Goal: Task Accomplishment & Management: Manage account settings

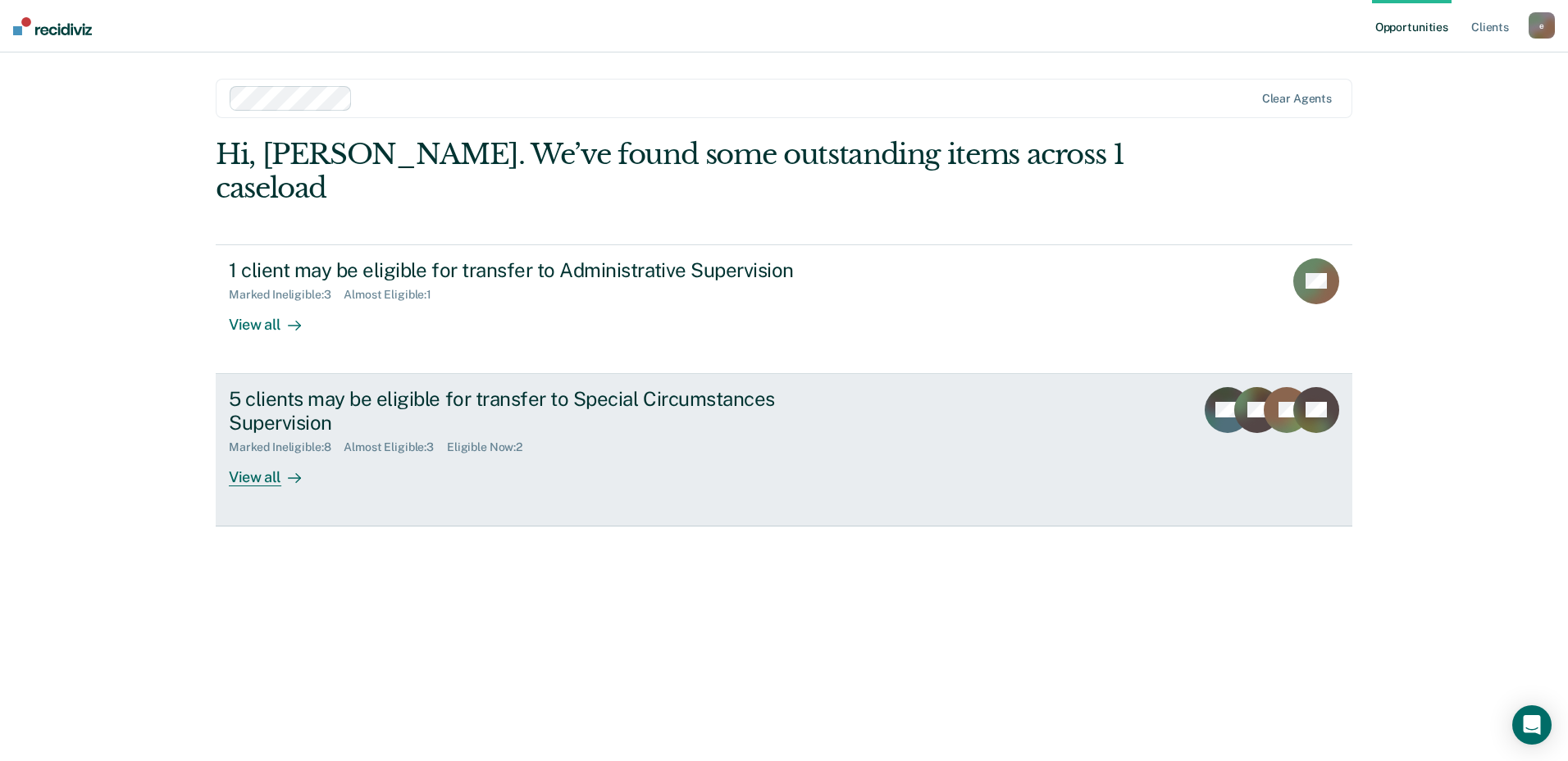
click at [247, 454] on div "View all" at bounding box center [274, 470] width 92 height 32
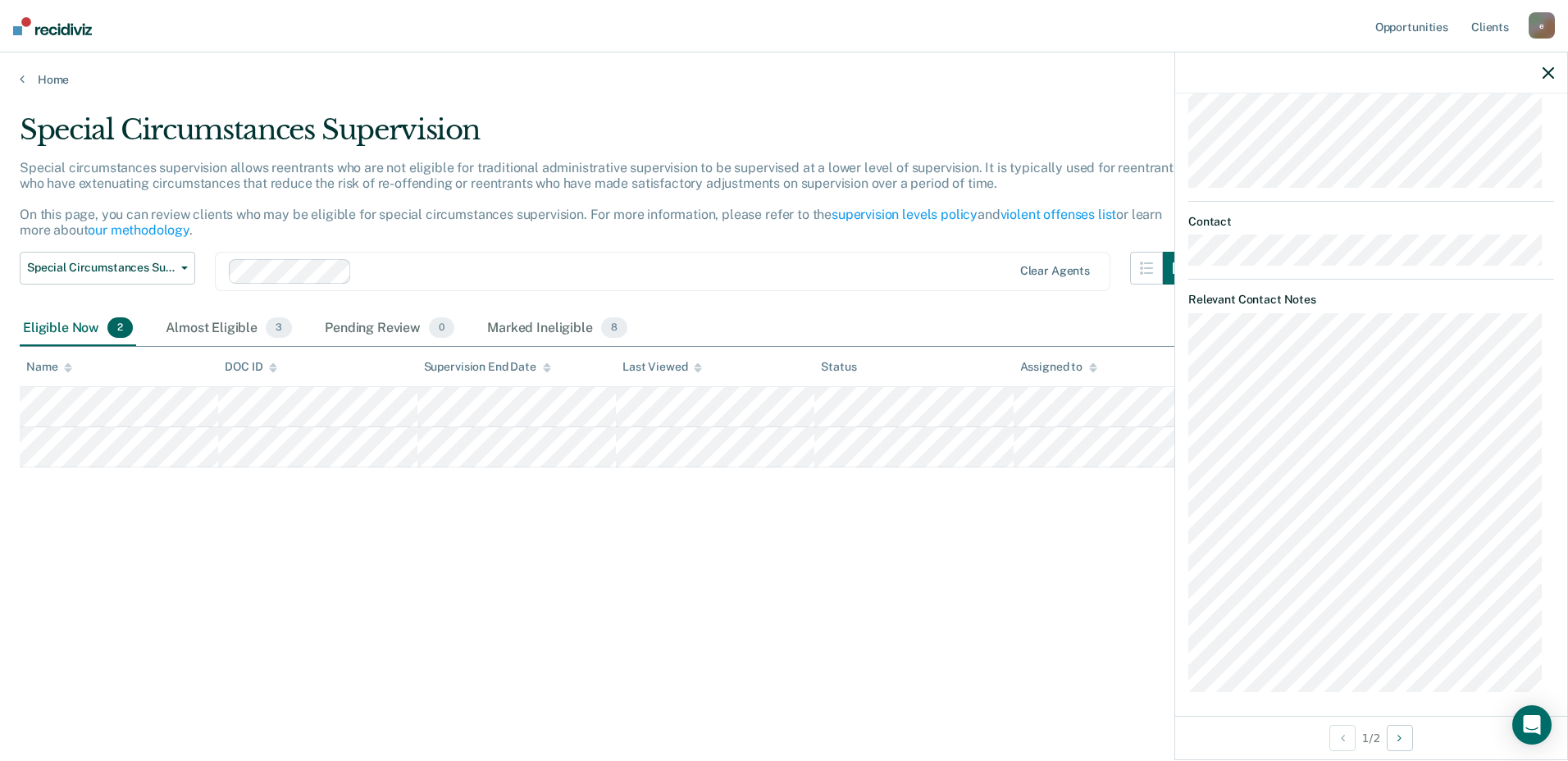
scroll to position [455, 0]
click at [1405, 746] on button "Next Opportunity" at bounding box center [1401, 739] width 27 height 27
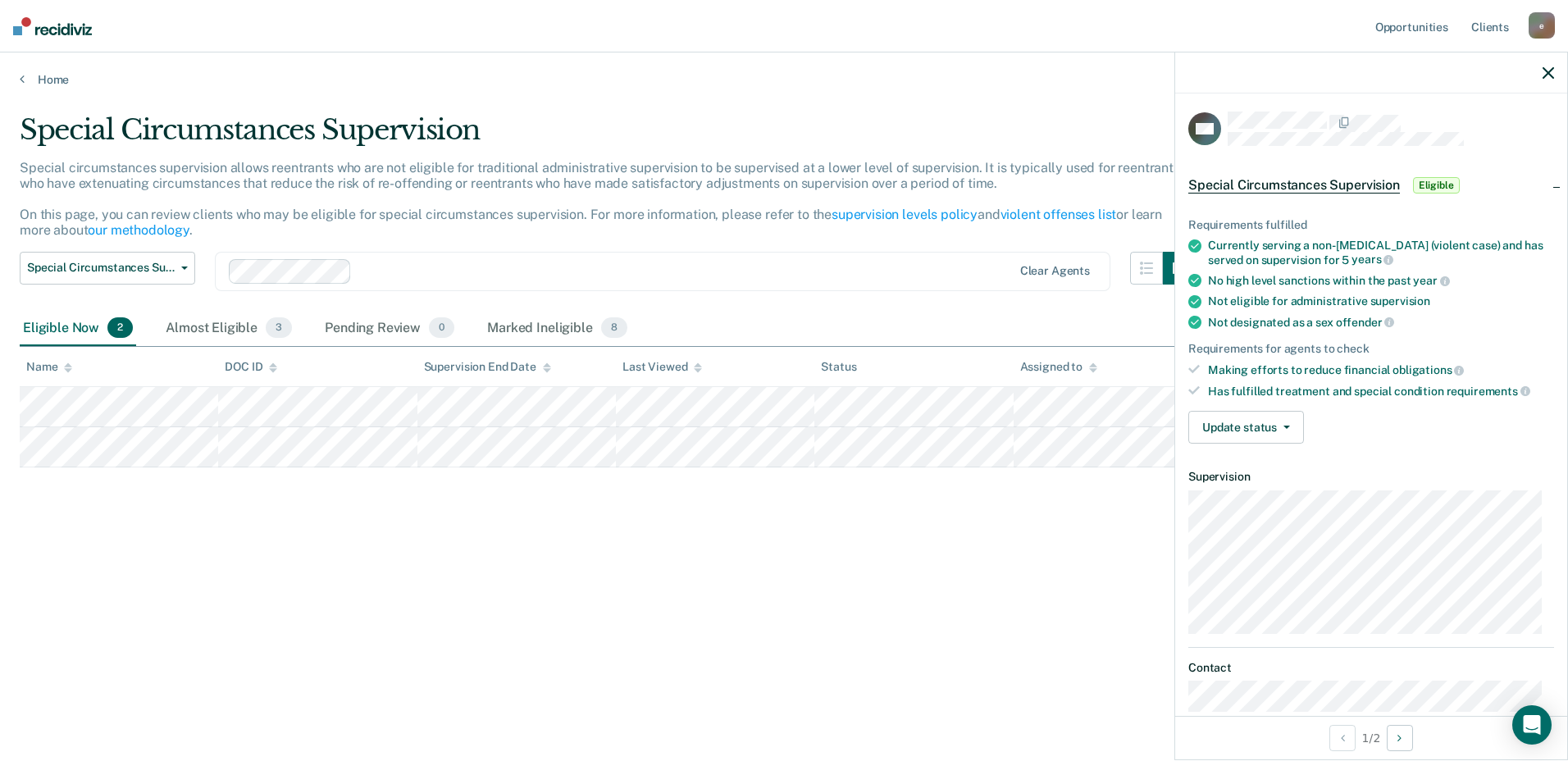
scroll to position [0, 0]
click at [1291, 430] on button "Update status" at bounding box center [1246, 429] width 116 height 33
click at [1433, 190] on span "Eligible" at bounding box center [1436, 187] width 46 height 17
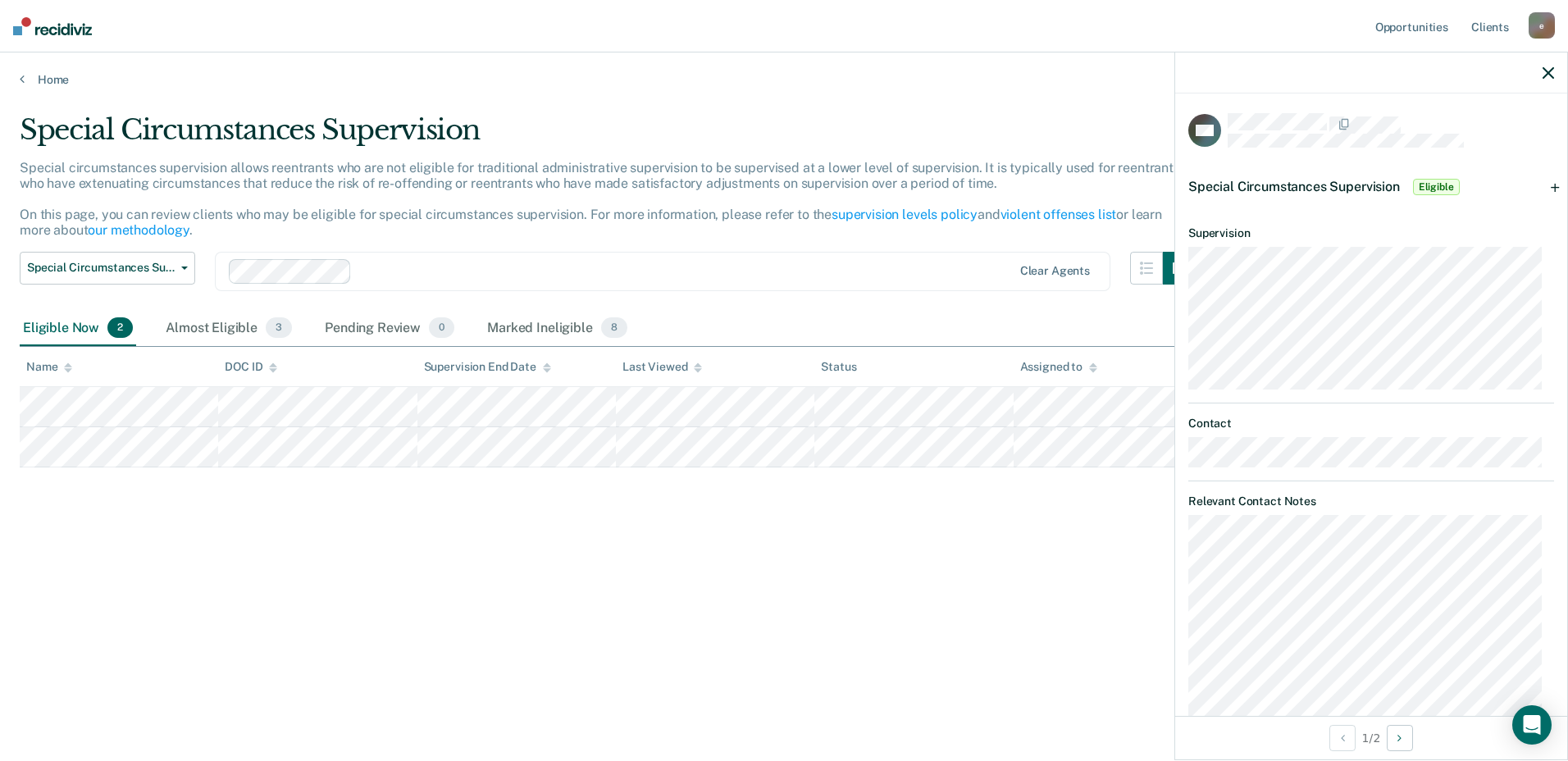
click at [1433, 190] on span "Eligible" at bounding box center [1436, 187] width 46 height 17
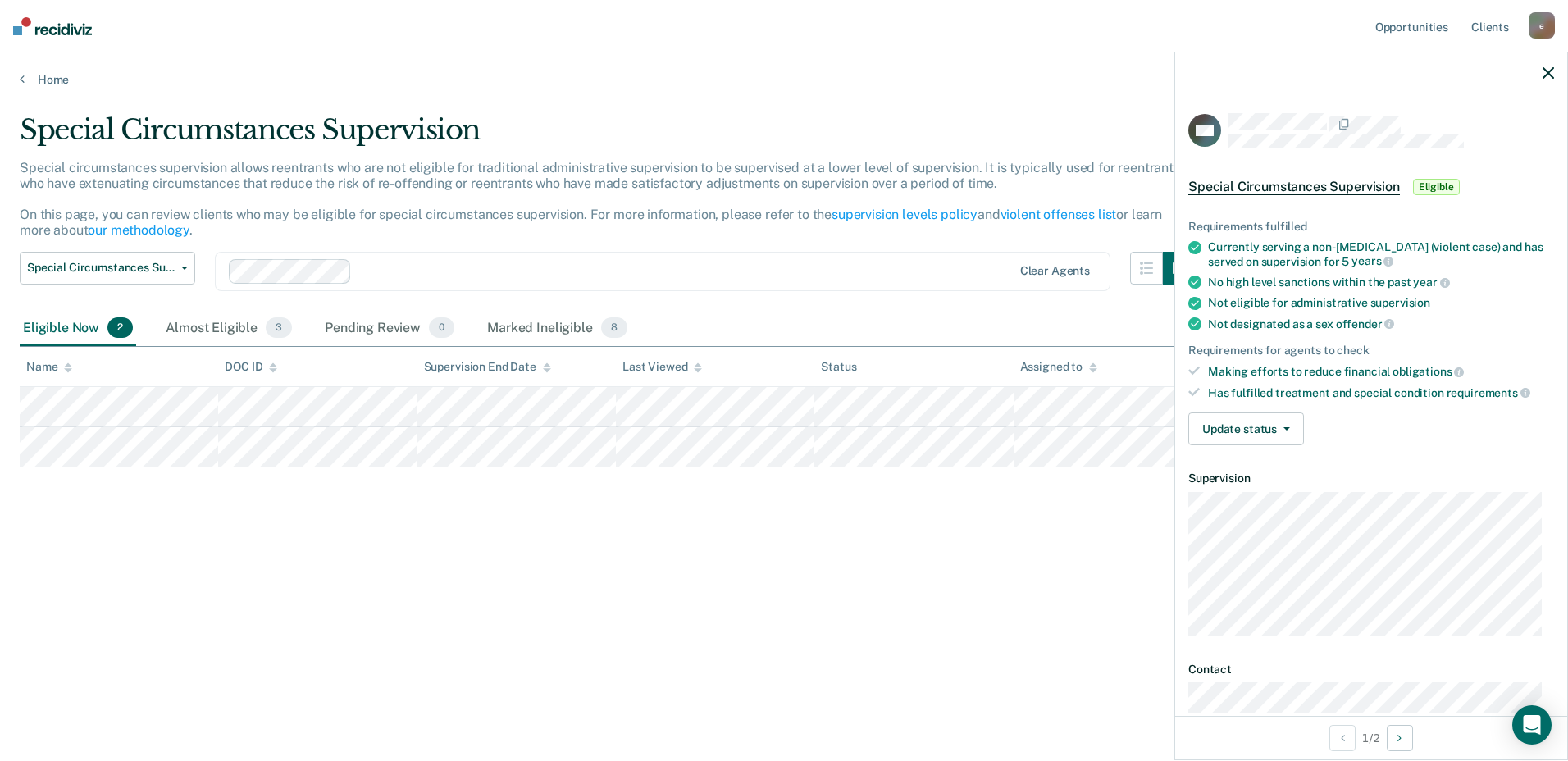
click at [1433, 190] on span "Eligible" at bounding box center [1436, 187] width 46 height 17
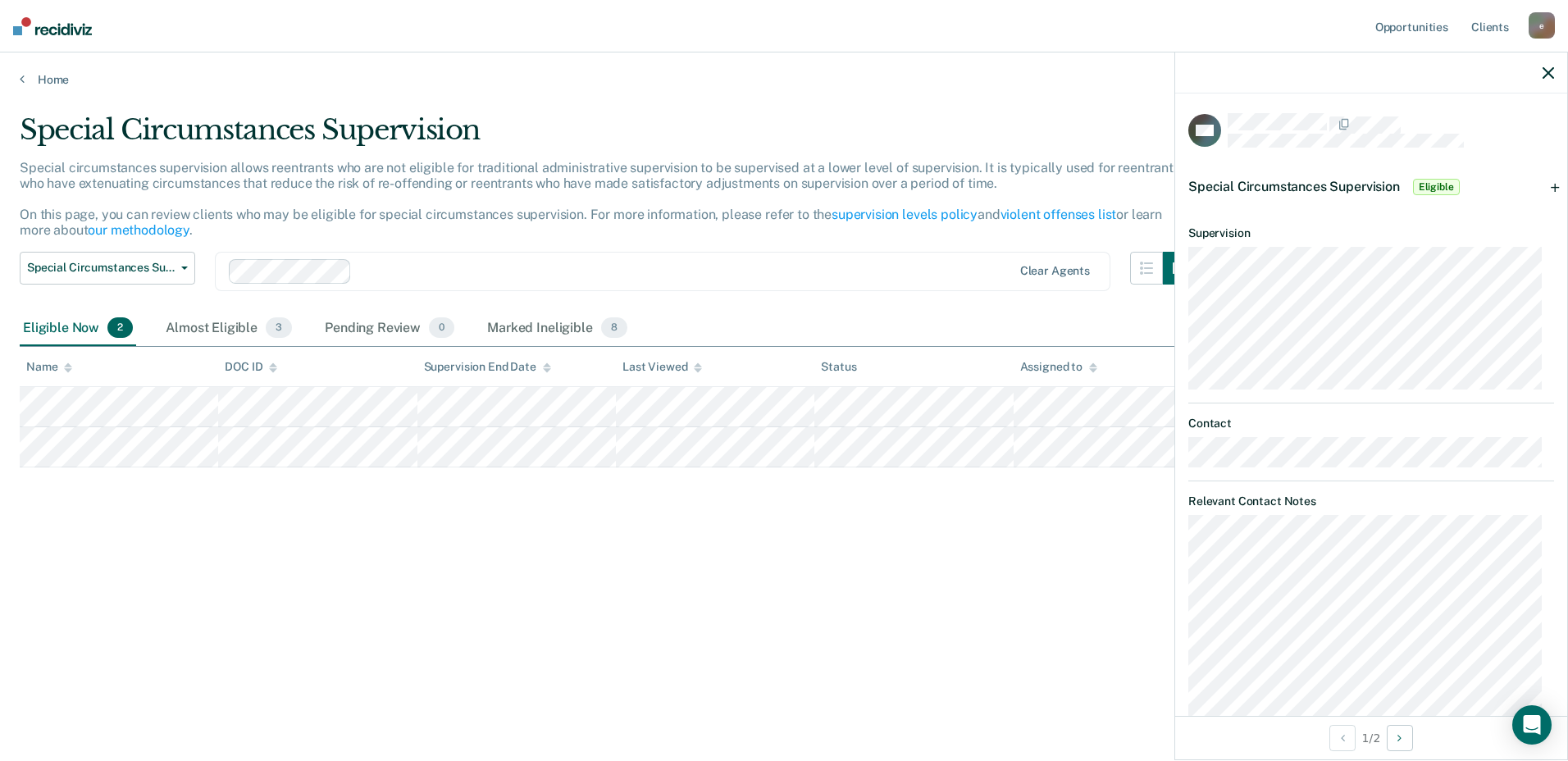
click at [1543, 190] on div "Special Circumstances Supervision Eligible" at bounding box center [1371, 187] width 392 height 52
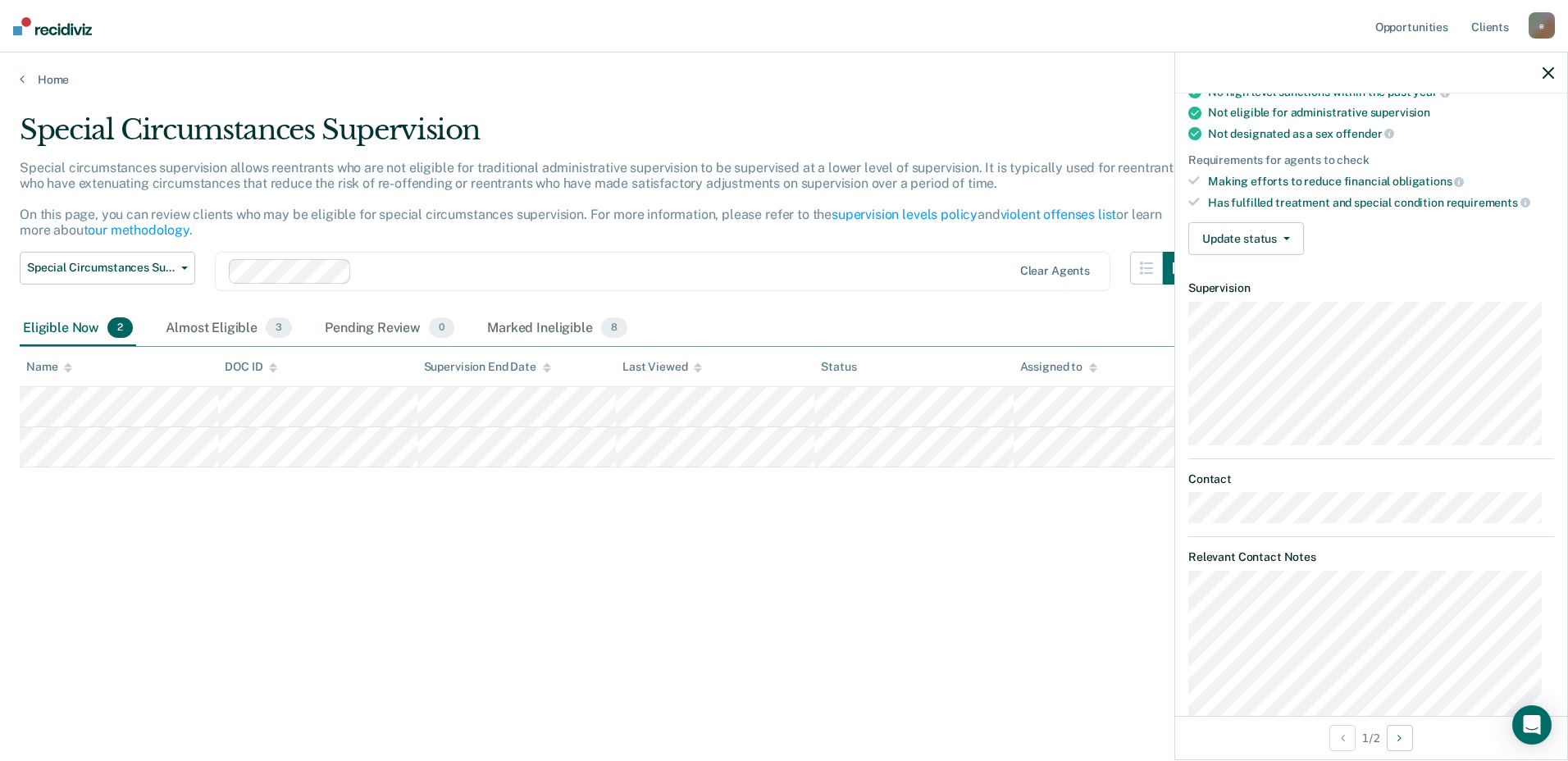
scroll to position [127, 0]
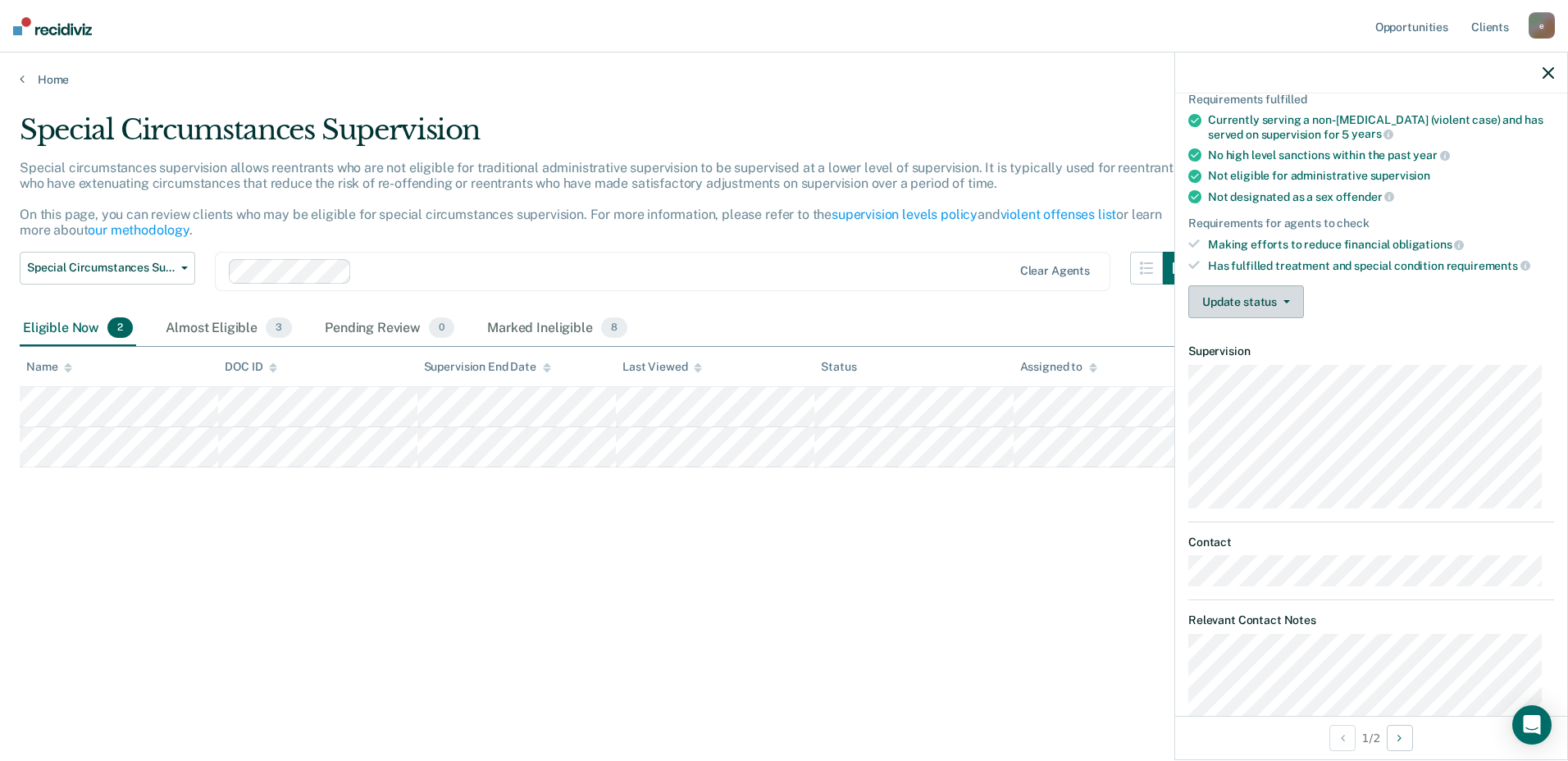
click at [1292, 309] on button "Update status" at bounding box center [1246, 302] width 116 height 33
click at [1265, 341] on button "[PERSON_NAME] Review" at bounding box center [1269, 342] width 161 height 27
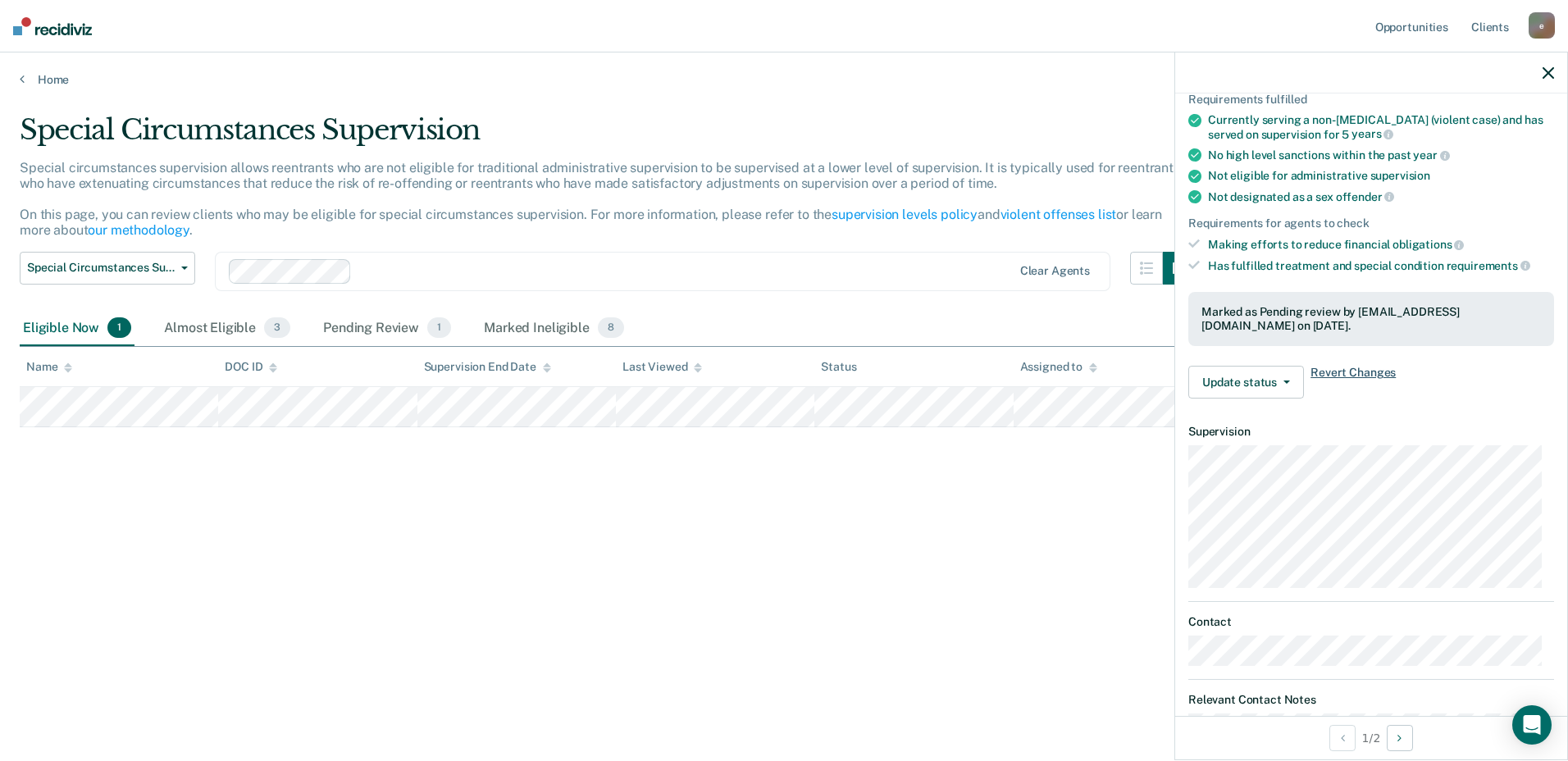
click at [1343, 375] on span "Revert Changes" at bounding box center [1353, 382] width 85 height 33
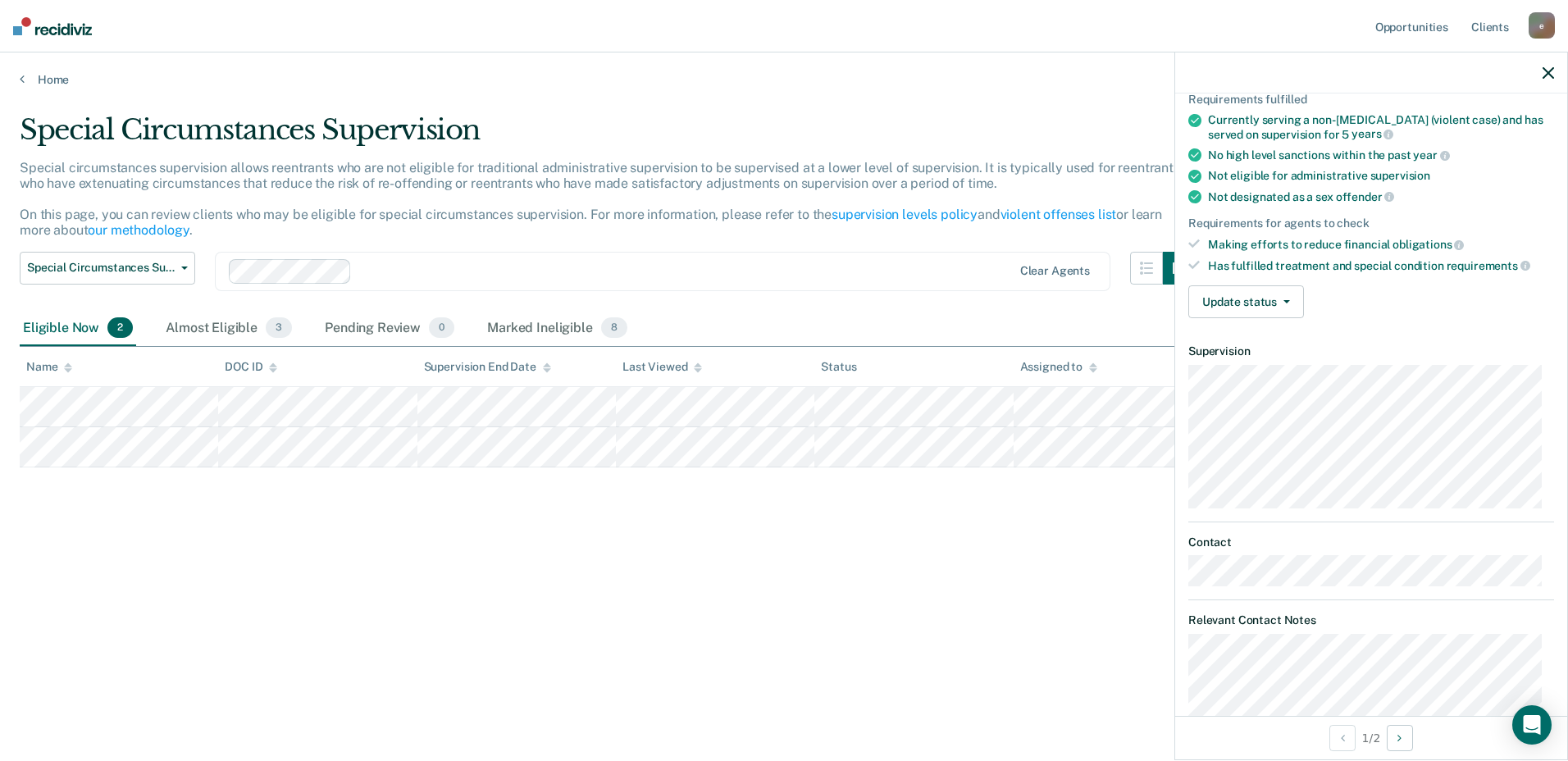
drag, startPoint x: 951, startPoint y: 468, endPoint x: 762, endPoint y: 546, distance: 204.5
click at [762, 546] on div "Special Circumstances Supervision Special circumstances supervision allows reen…" at bounding box center [784, 376] width 1529 height 525
click at [1290, 308] on button "Update status" at bounding box center [1246, 302] width 116 height 33
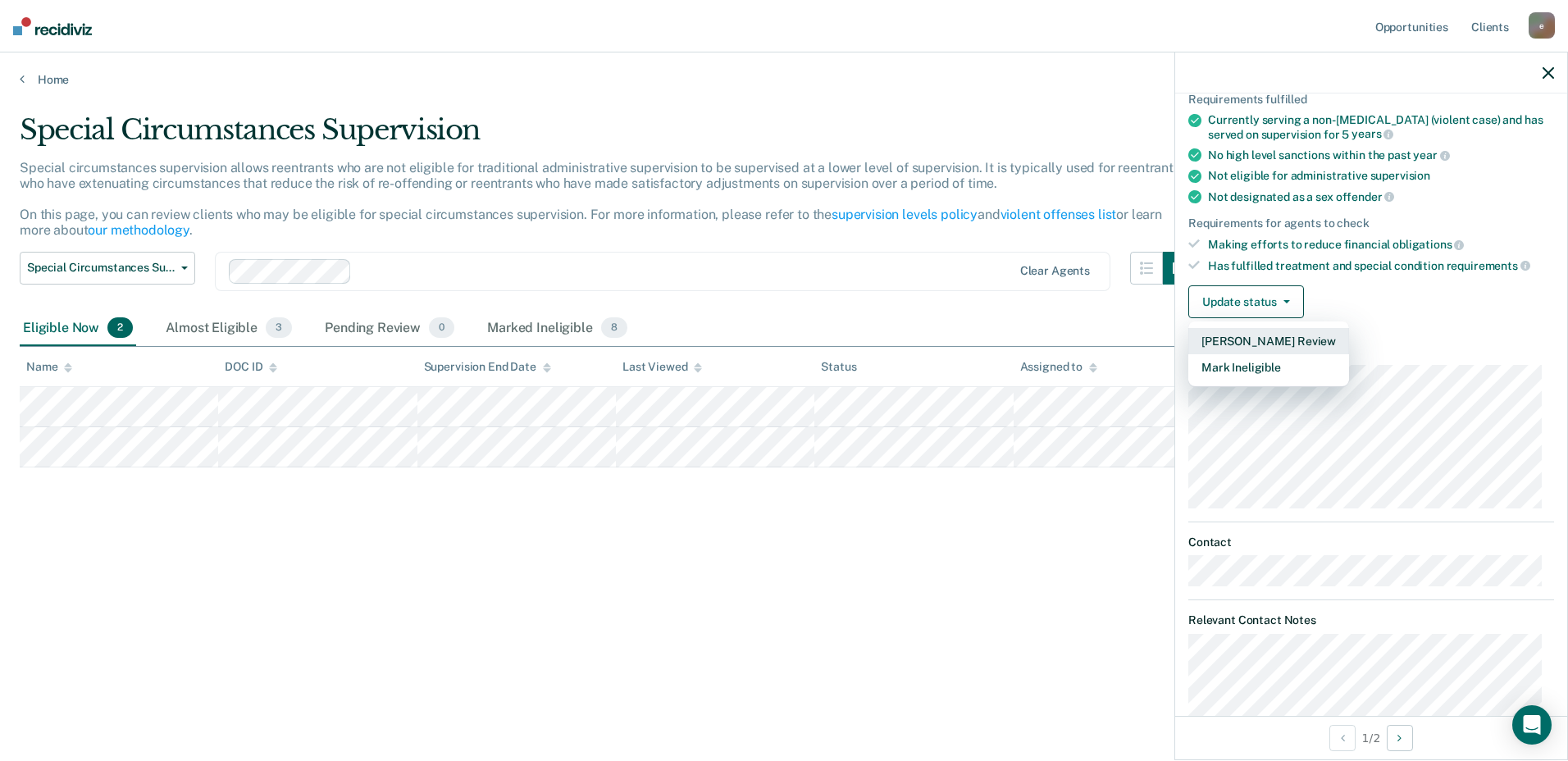
click at [1269, 341] on button "[PERSON_NAME] Review" at bounding box center [1269, 342] width 161 height 27
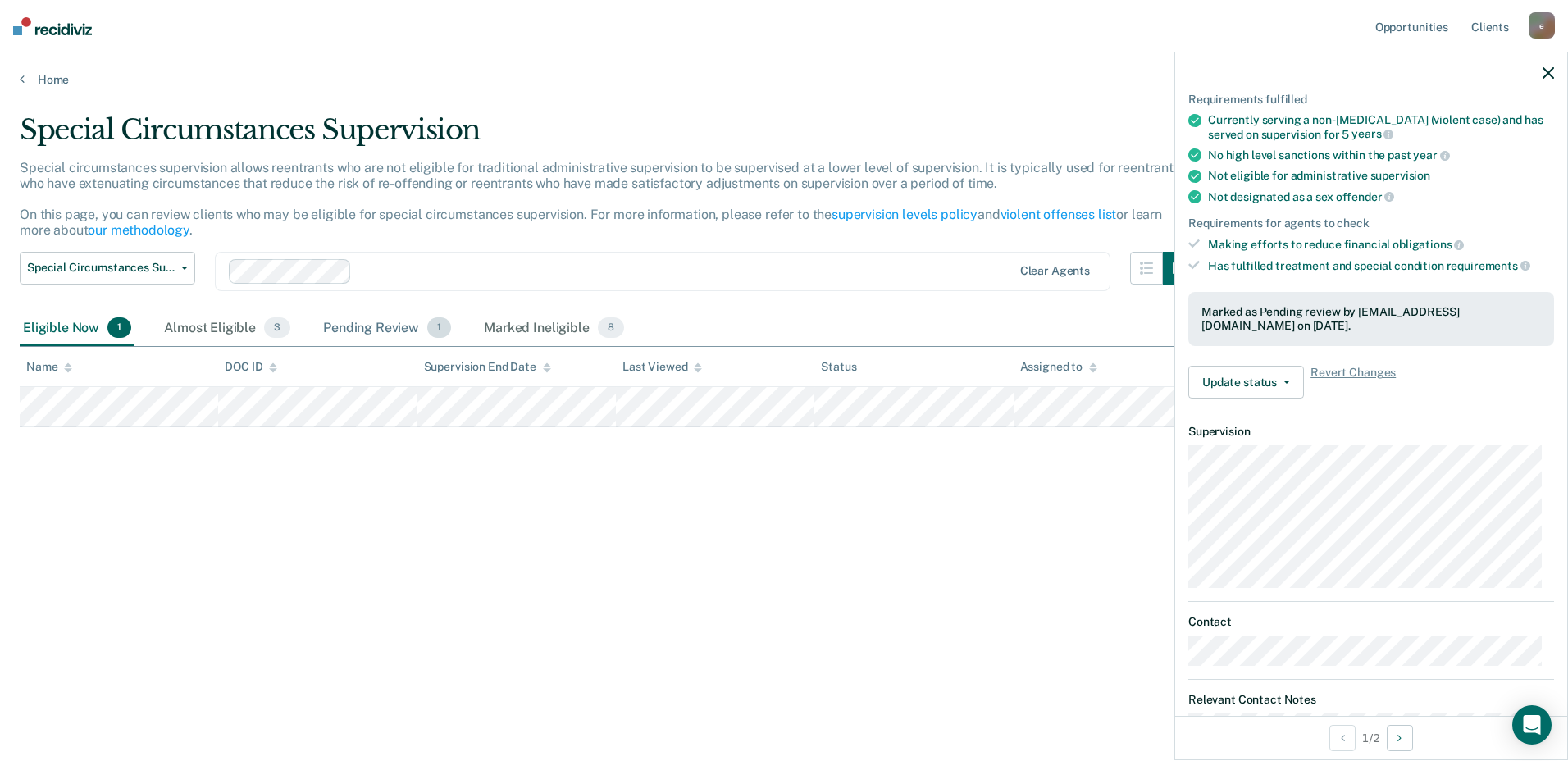
click at [362, 331] on div "Pending Review 1" at bounding box center [387, 329] width 134 height 36
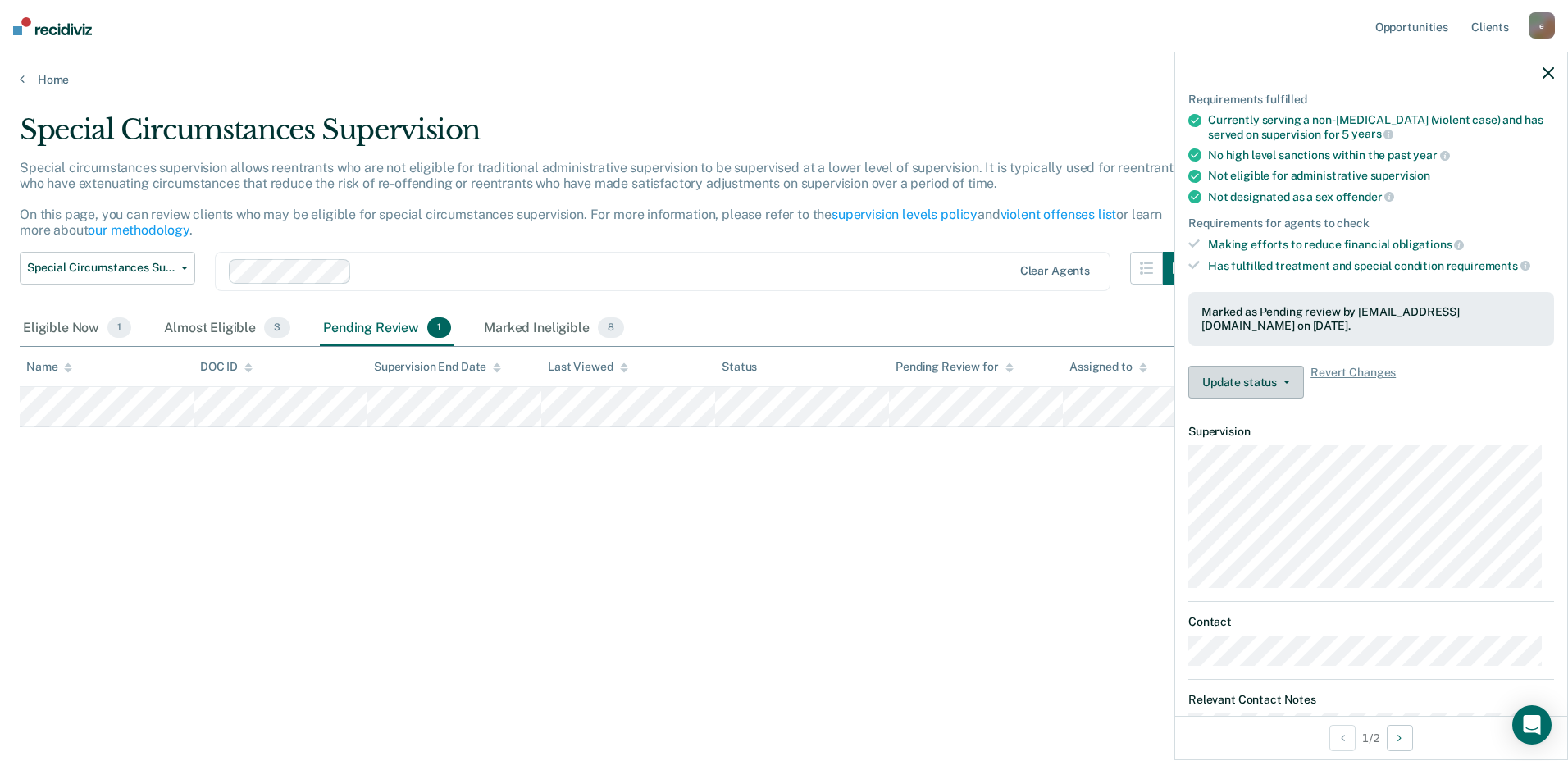
click at [1285, 383] on button "Update status" at bounding box center [1246, 382] width 116 height 33
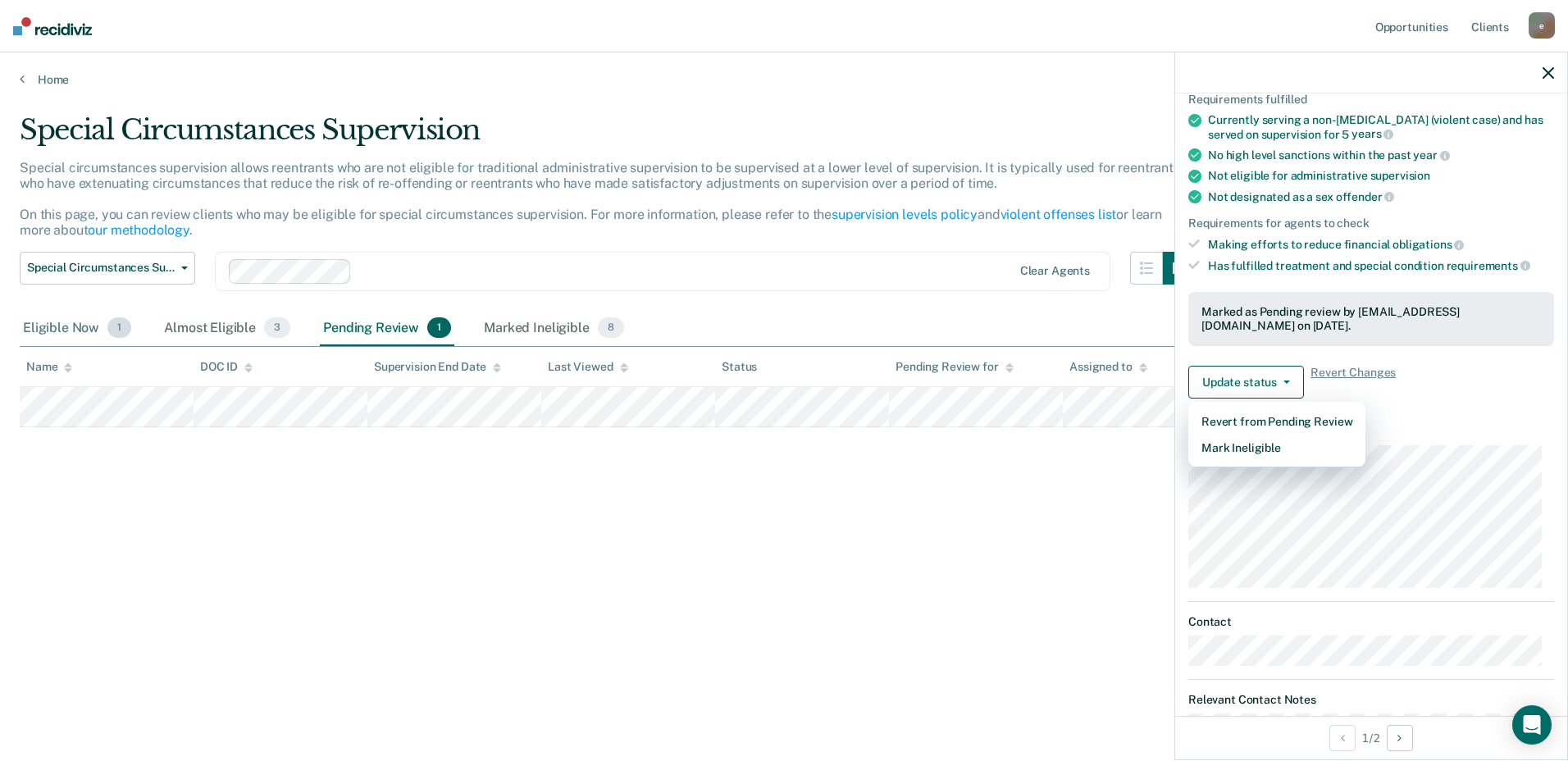
click at [67, 322] on div "Eligible Now 1" at bounding box center [77, 329] width 115 height 36
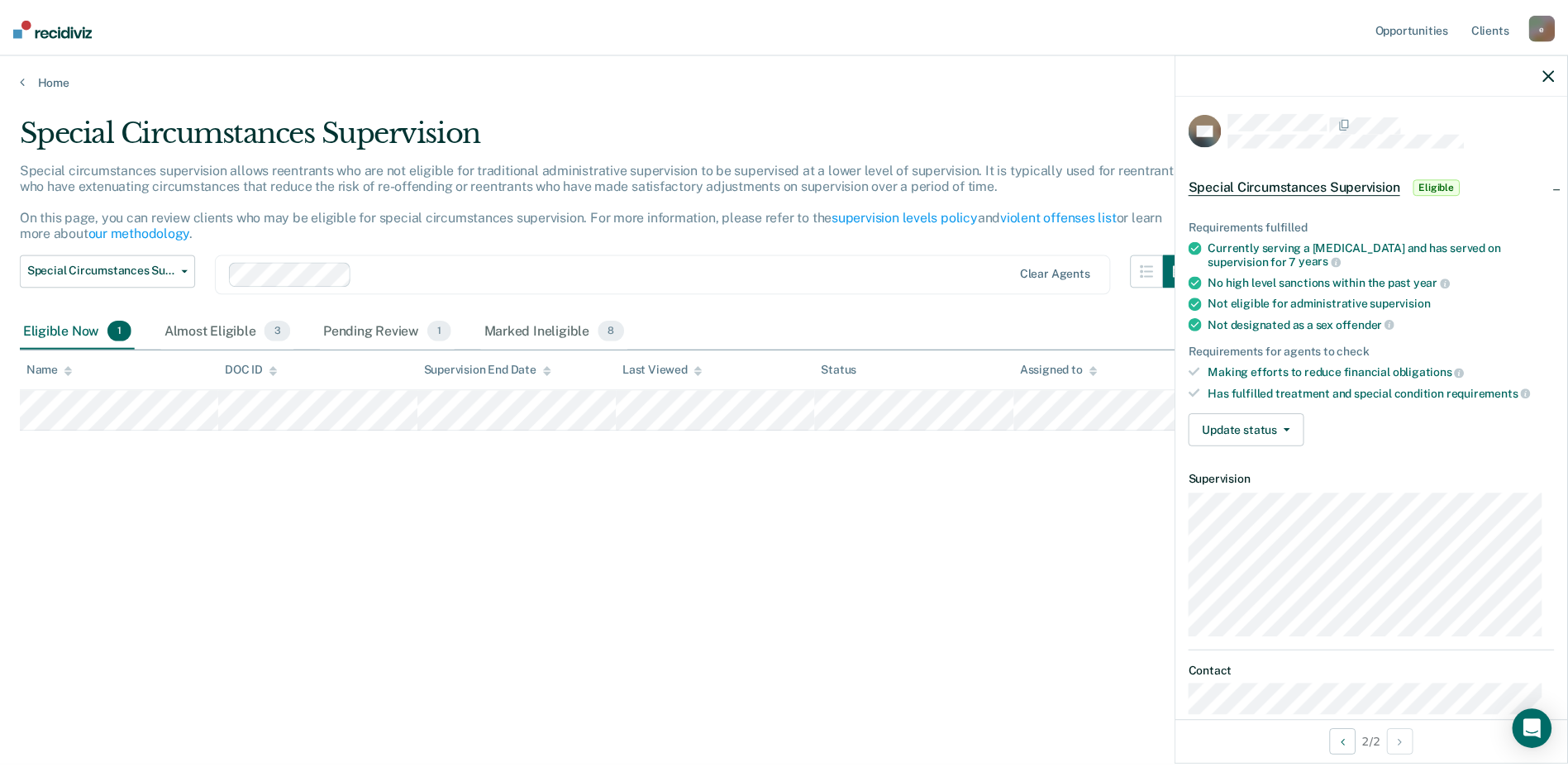
scroll to position [0, 0]
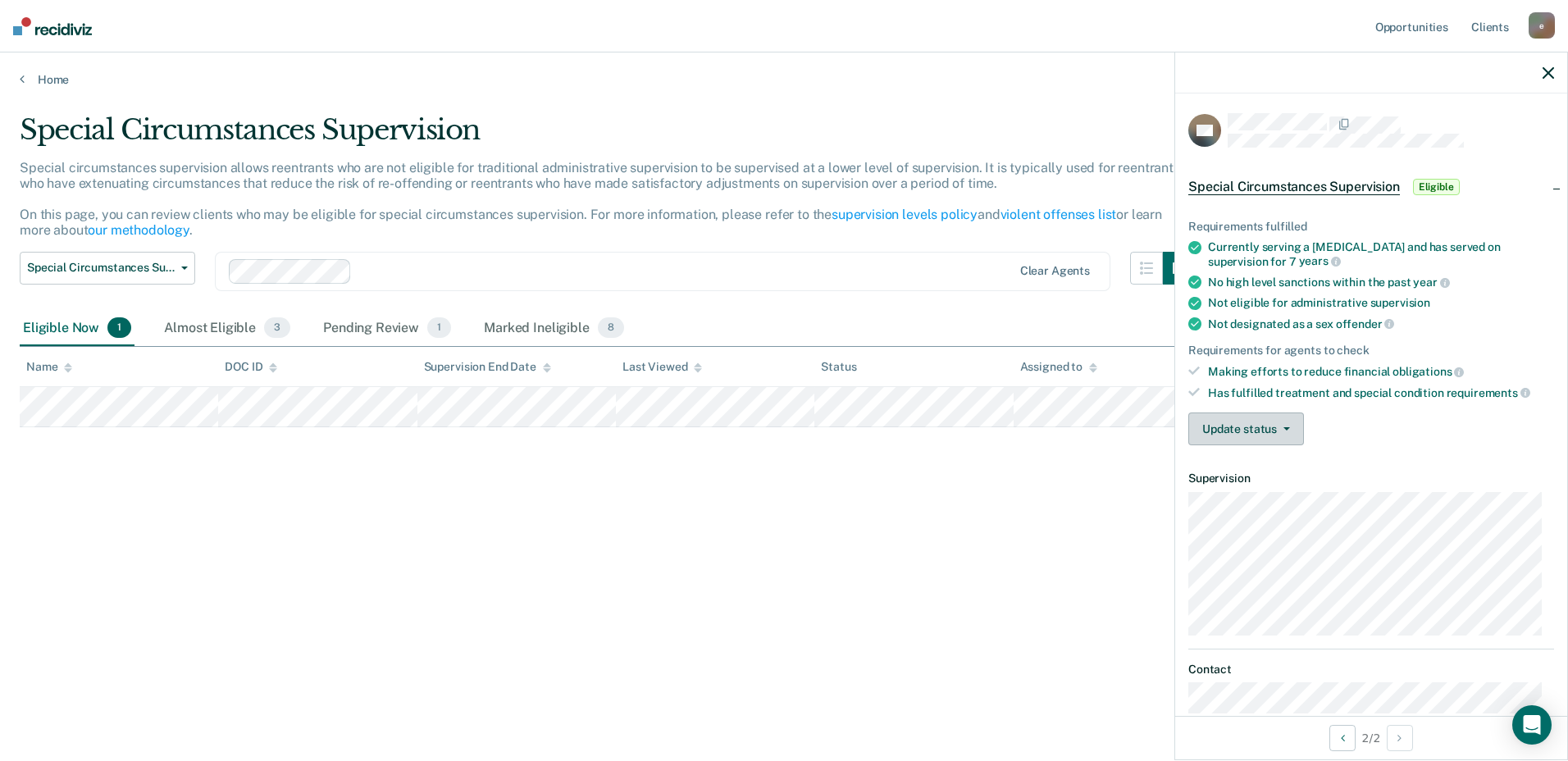
click at [1286, 429] on icon "button" at bounding box center [1287, 429] width 7 height 3
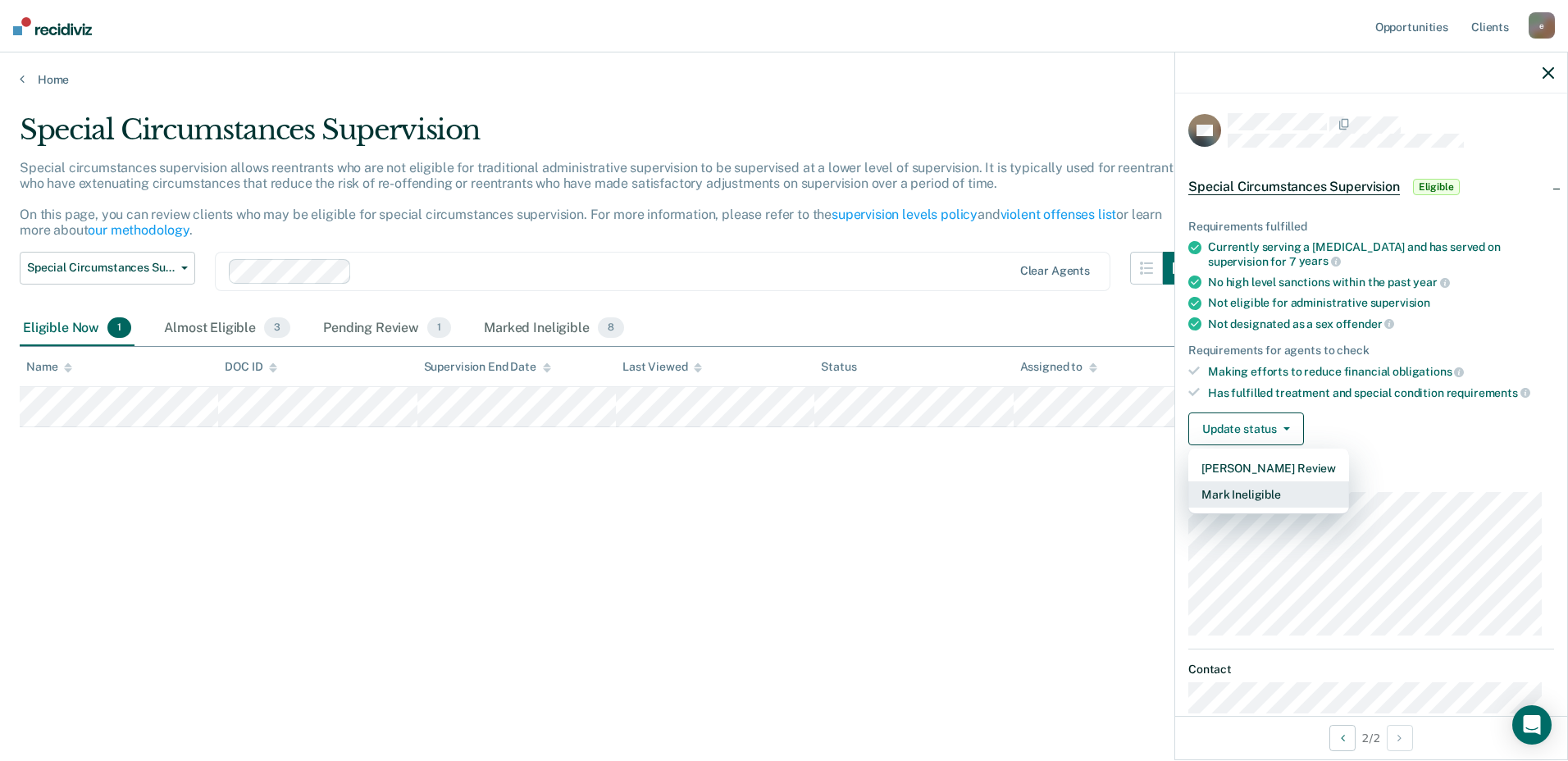
click at [1266, 492] on button "Mark Ineligible" at bounding box center [1269, 495] width 161 height 27
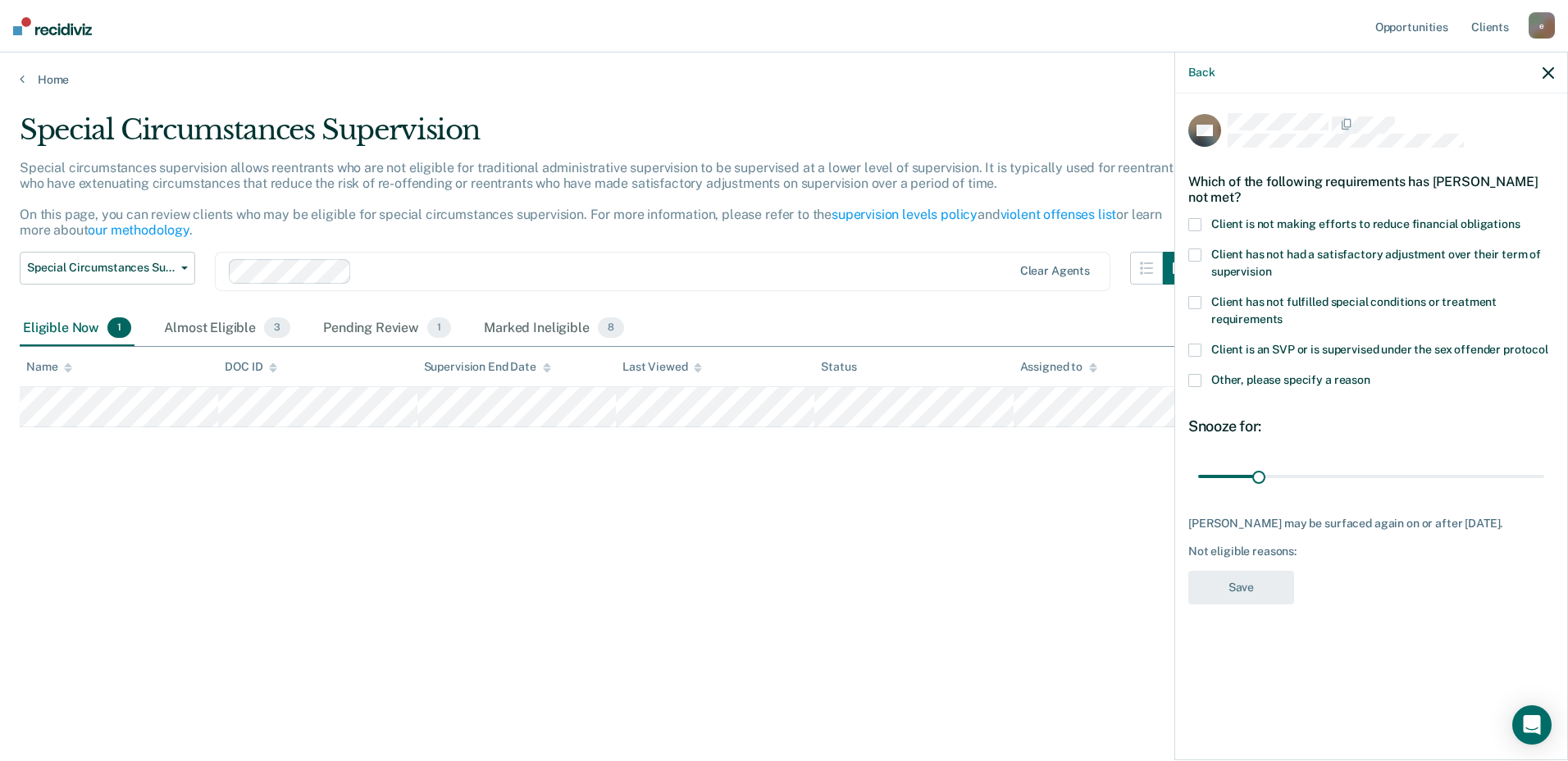
click at [1198, 225] on span at bounding box center [1195, 225] width 13 height 13
click at [1521, 218] on input "Client is not making efforts to reduce financial obligations" at bounding box center [1521, 218] width 0 height 0
drag, startPoint x: 1257, startPoint y: 477, endPoint x: 1371, endPoint y: 471, distance: 114.2
type input "90"
click at [1371, 471] on input "range" at bounding box center [1372, 476] width 346 height 29
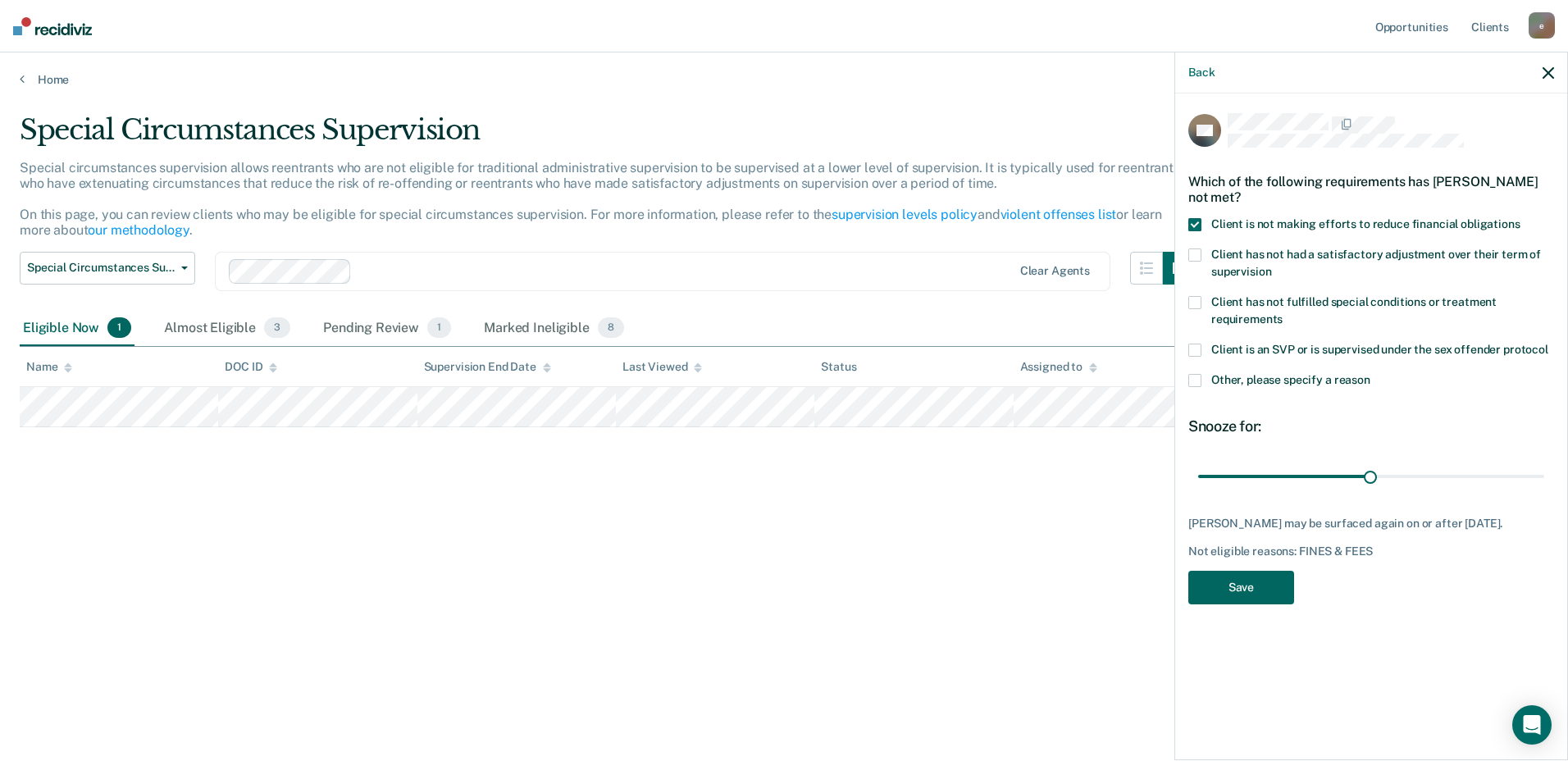
click at [1250, 586] on button "Save" at bounding box center [1241, 588] width 106 height 34
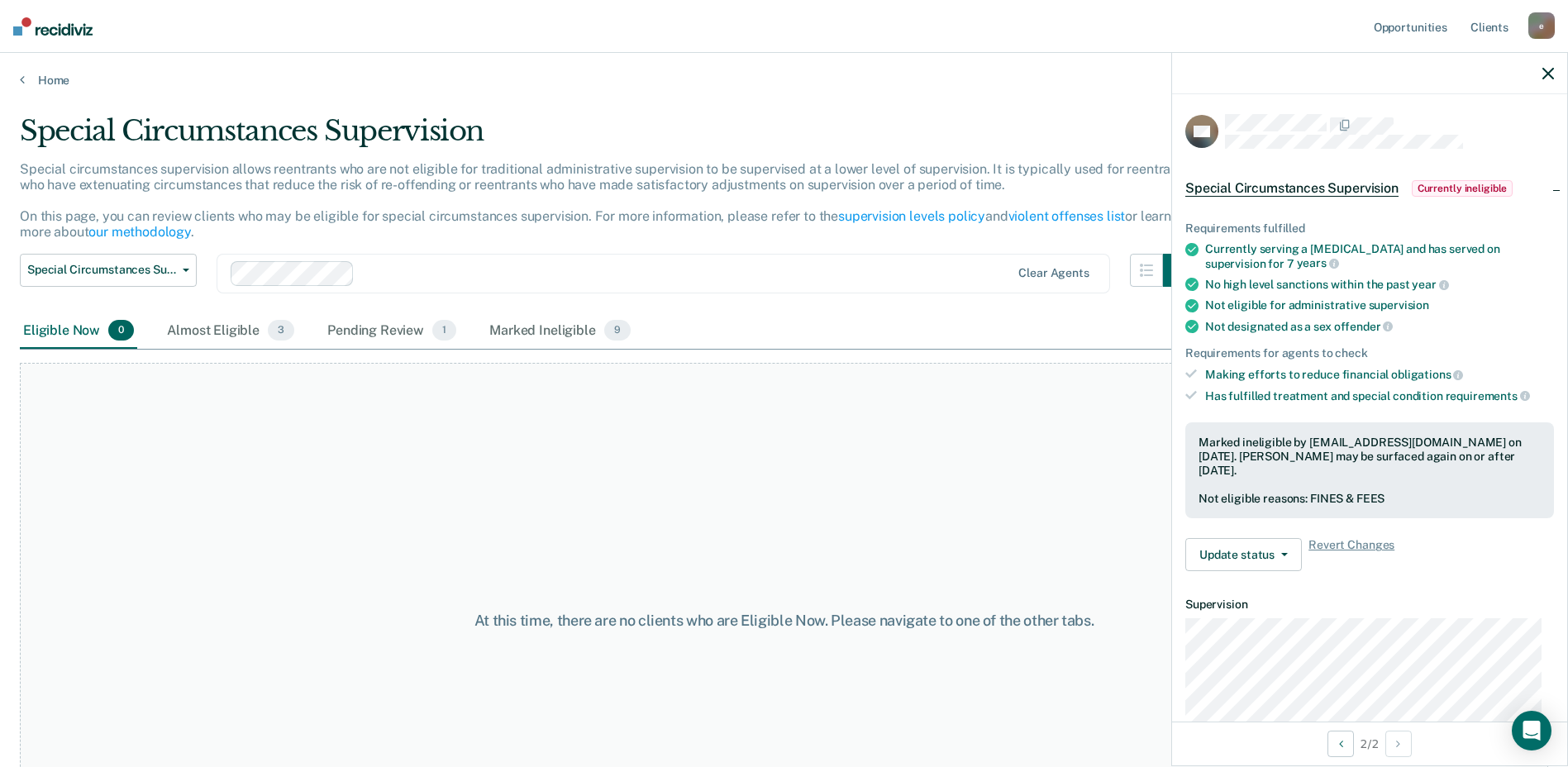
click at [62, 31] on img at bounding box center [53, 27] width 79 height 18
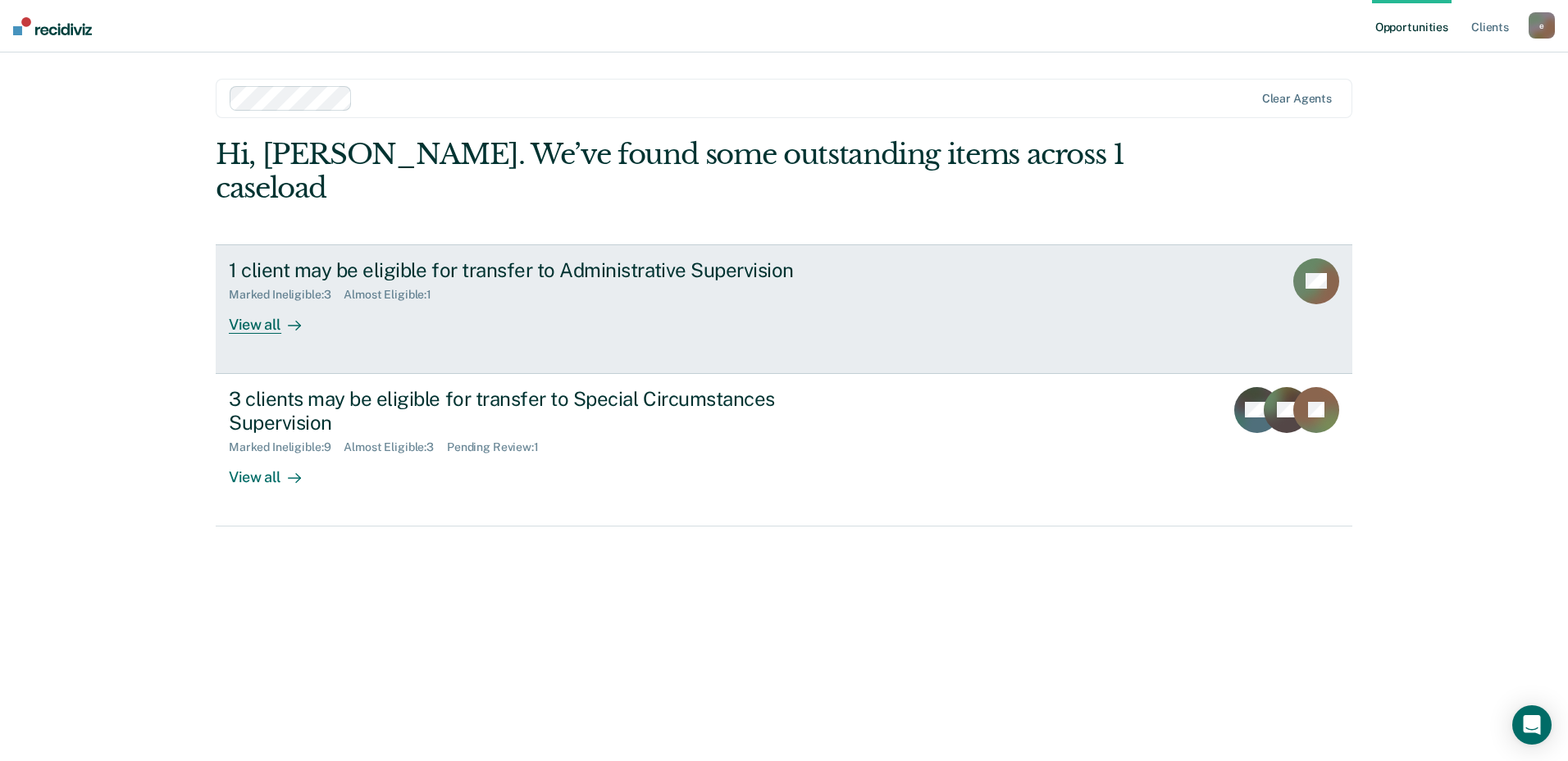
click at [274, 302] on div "View all" at bounding box center [274, 317] width 92 height 32
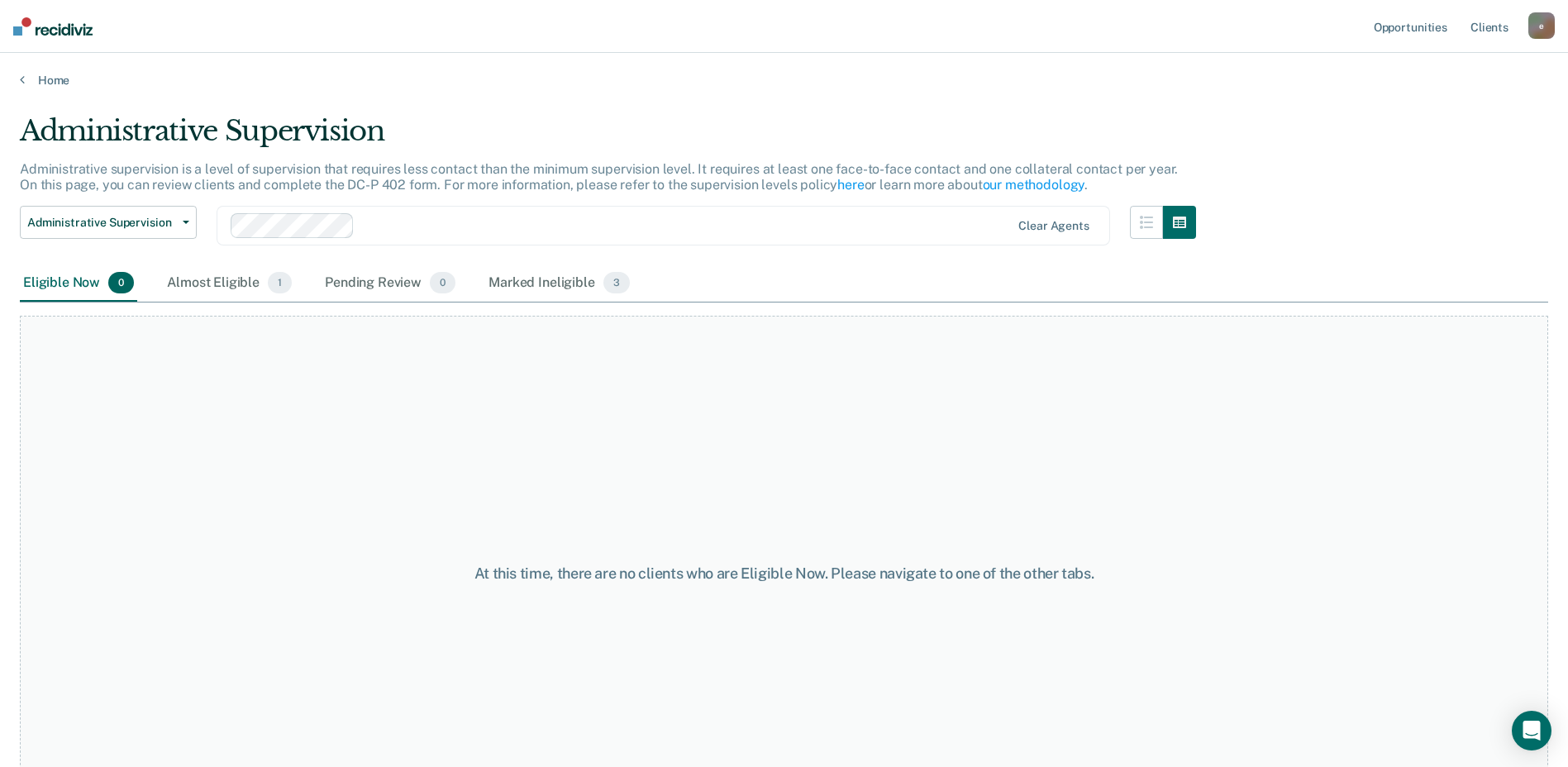
click at [79, 33] on img at bounding box center [53, 27] width 79 height 18
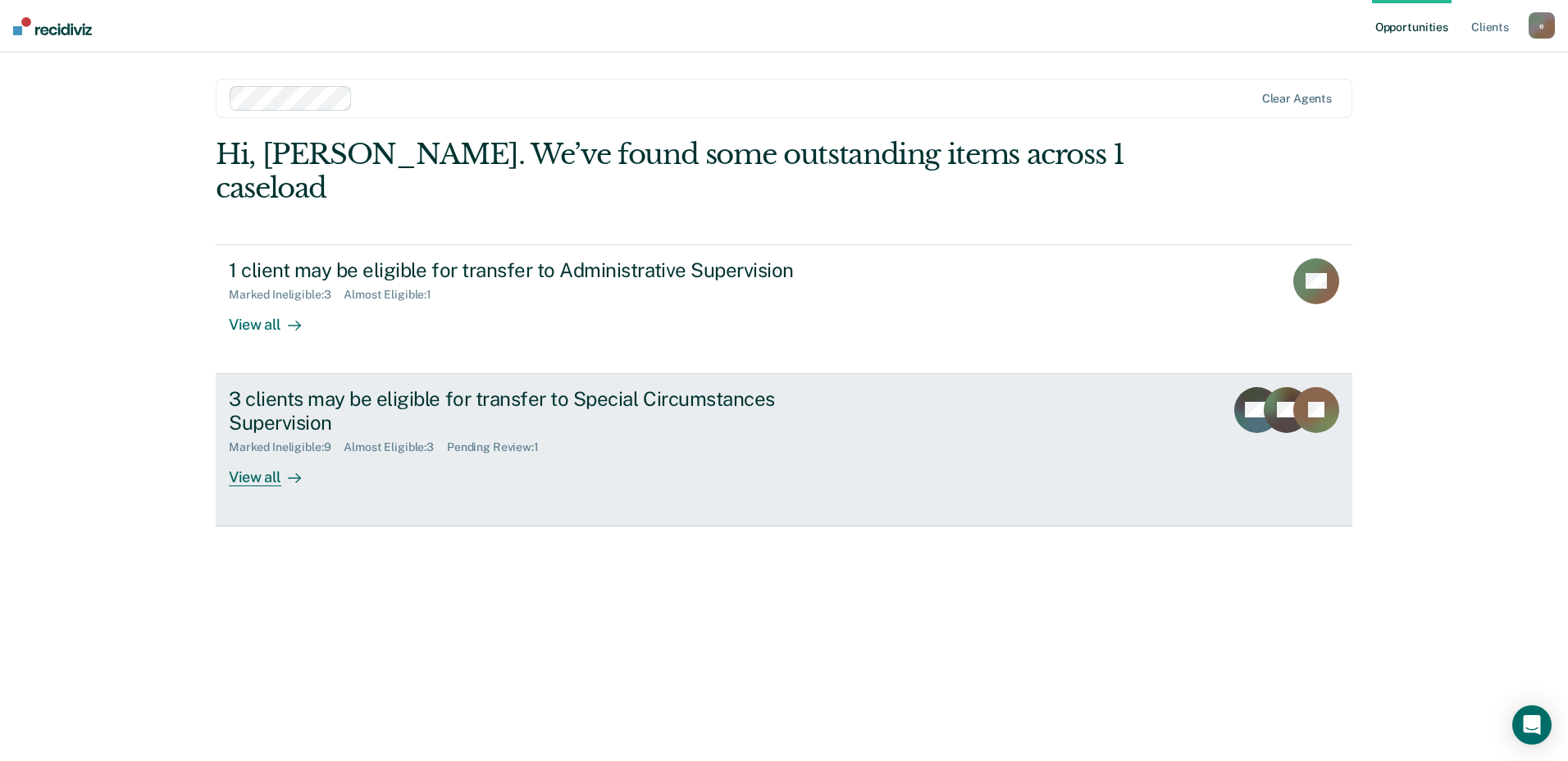
click at [268, 454] on div "View all" at bounding box center [274, 470] width 92 height 32
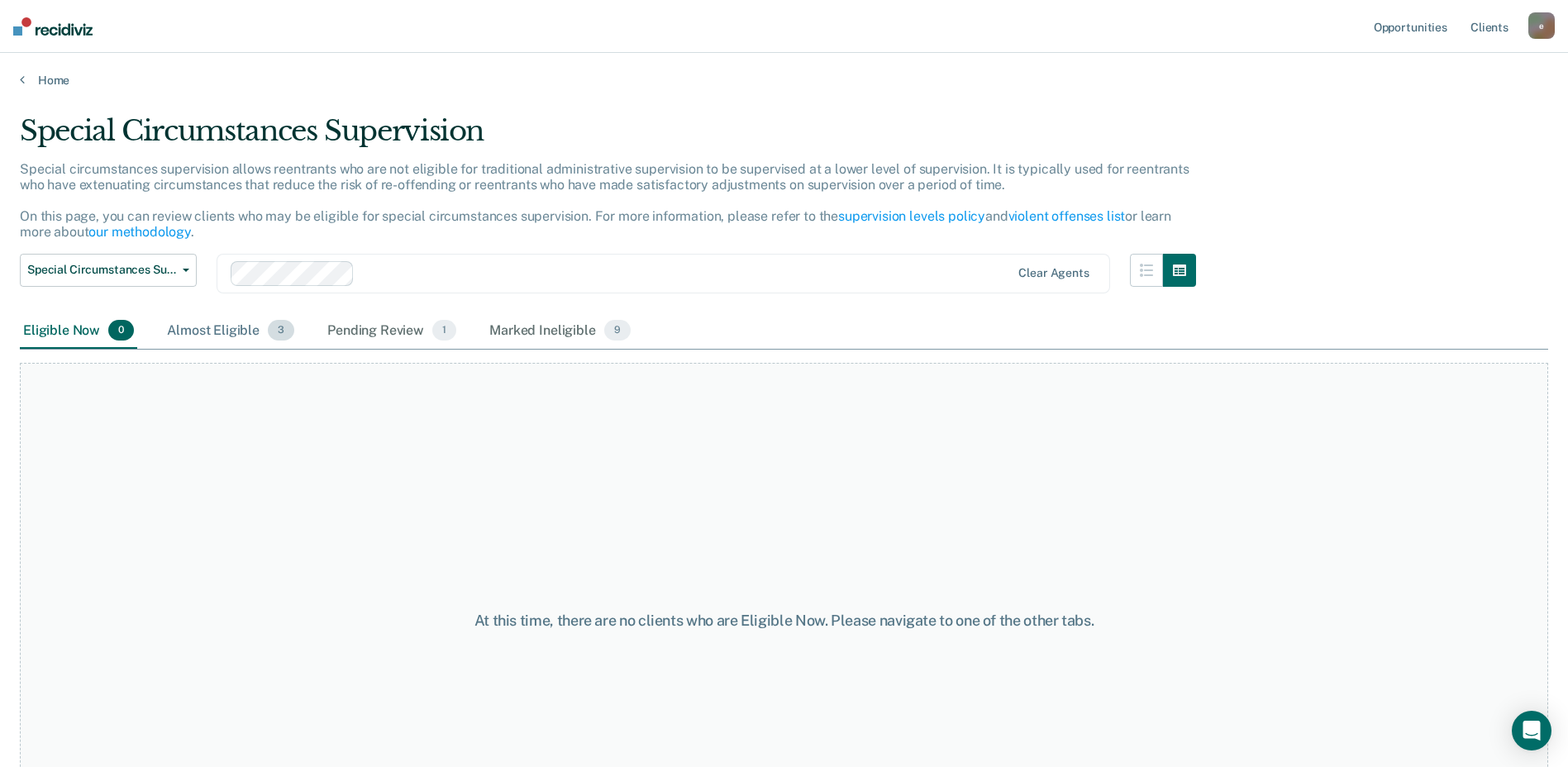
click at [230, 330] on div "Almost Eligible 3" at bounding box center [231, 332] width 134 height 37
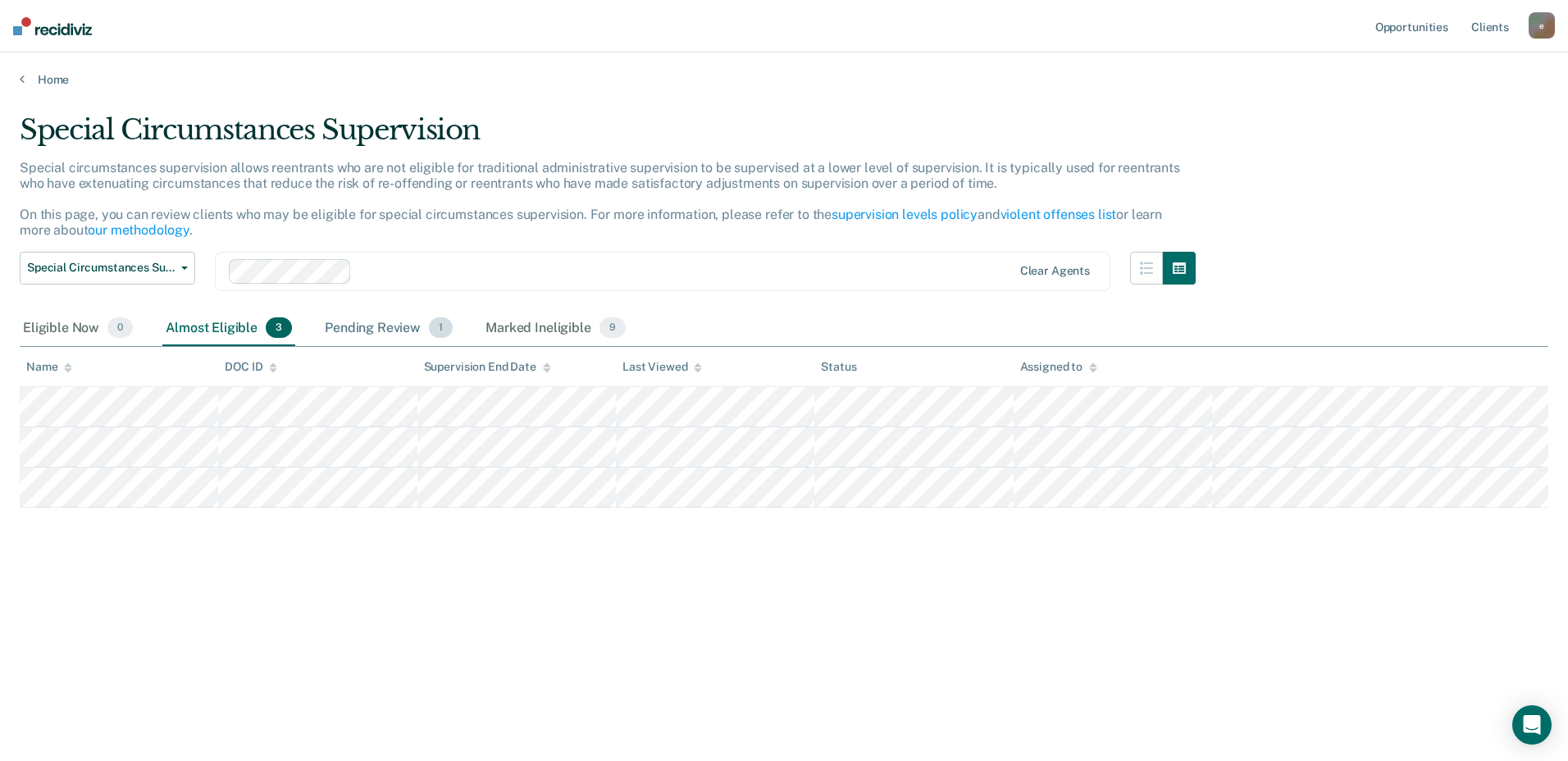
click at [375, 331] on div "Pending Review 1" at bounding box center [389, 329] width 134 height 36
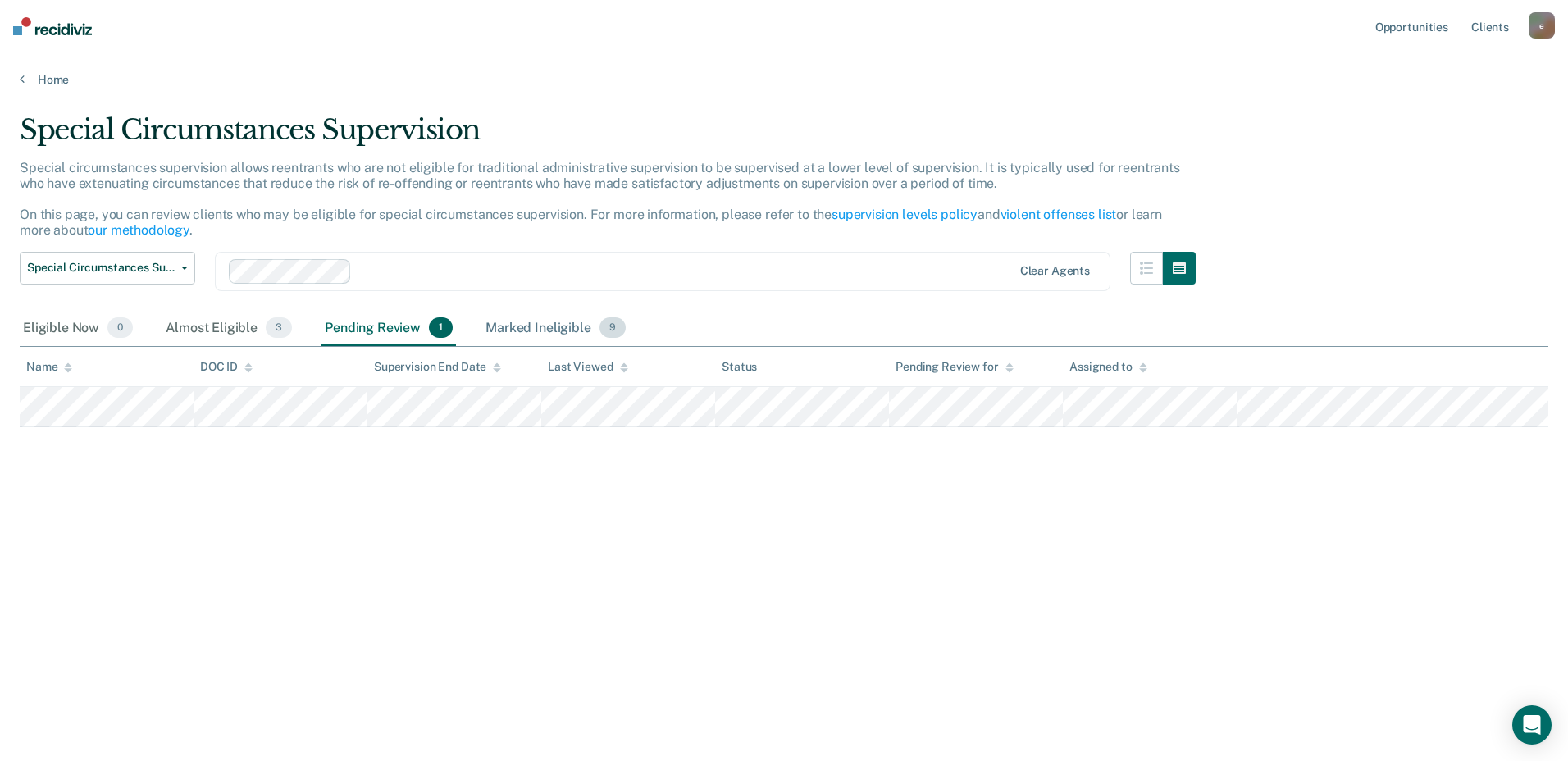
click at [515, 332] on div "Marked Ineligible 9" at bounding box center [555, 329] width 147 height 36
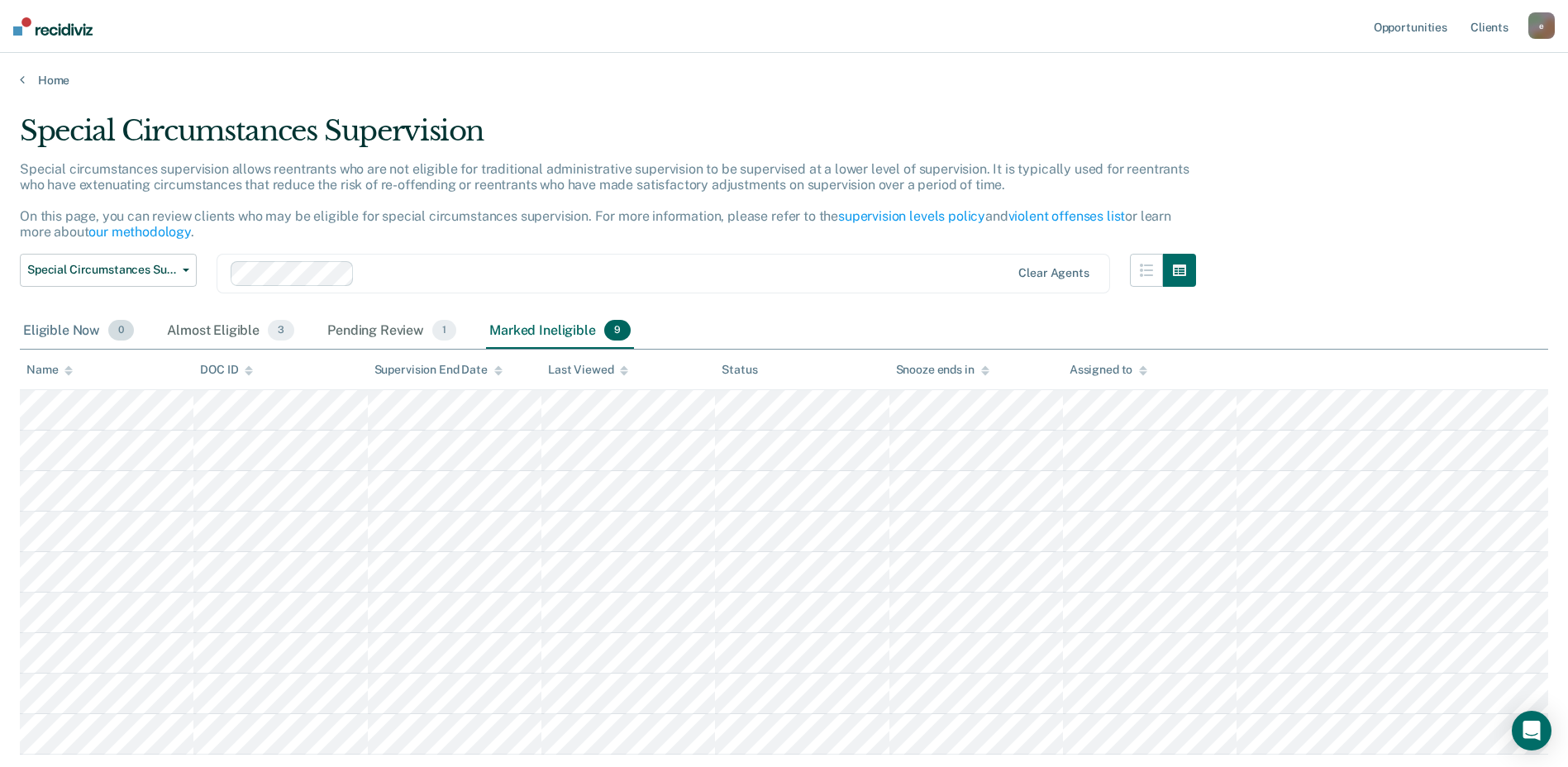
click at [76, 333] on div "Eligible Now 0" at bounding box center [79, 332] width 118 height 37
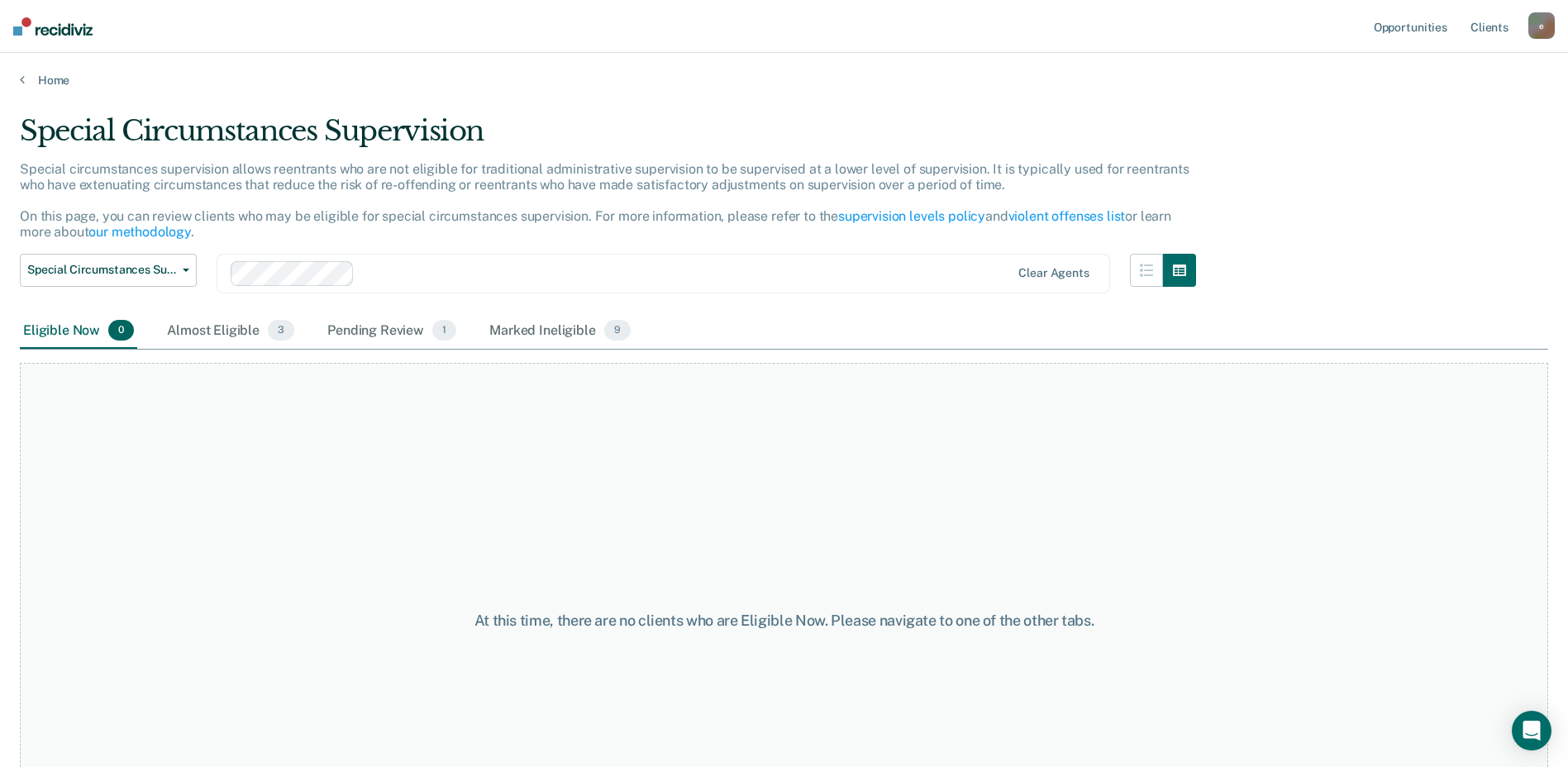
click at [69, 21] on img at bounding box center [53, 27] width 79 height 18
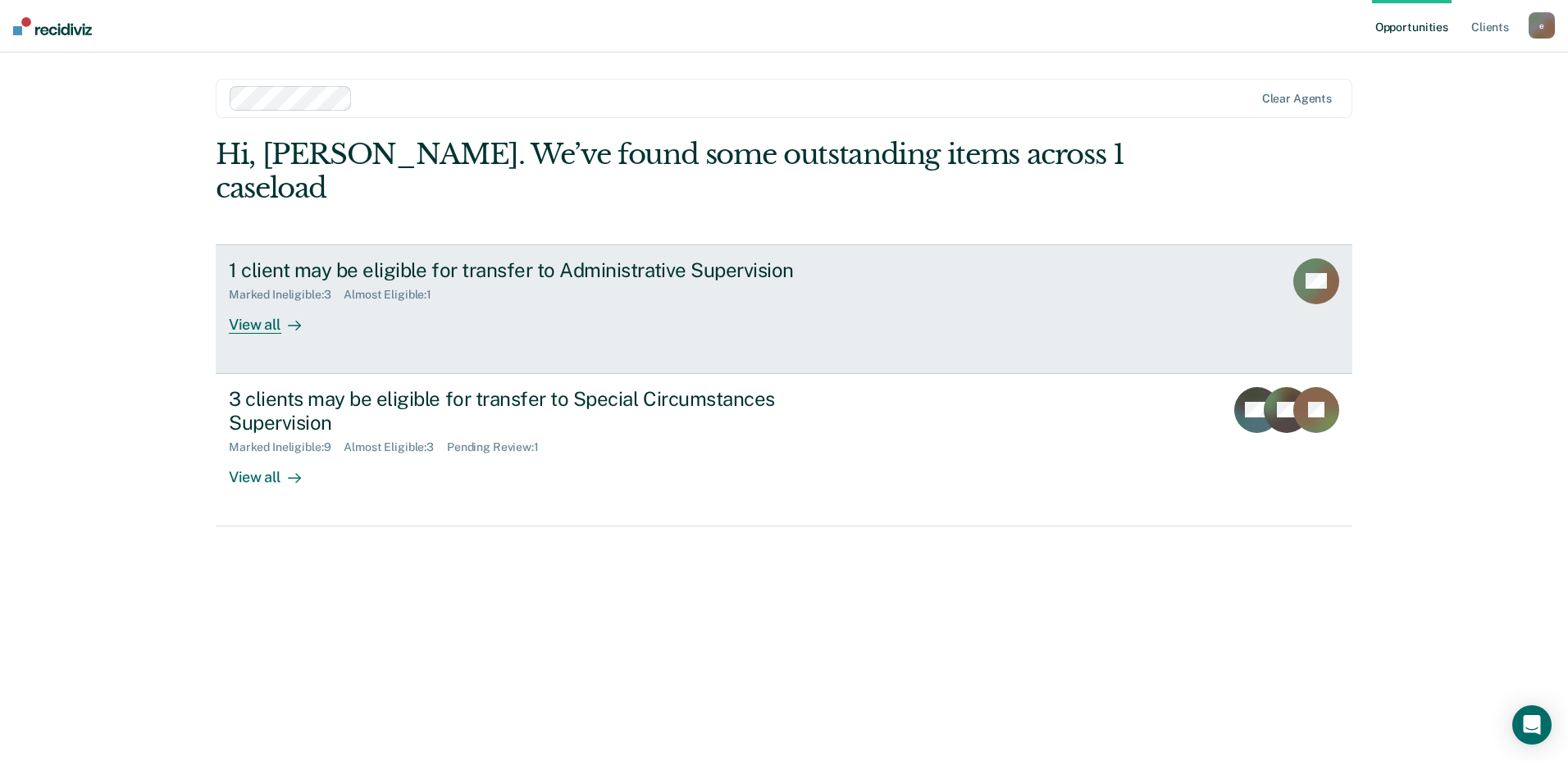
click at [268, 302] on div "View all" at bounding box center [274, 317] width 92 height 32
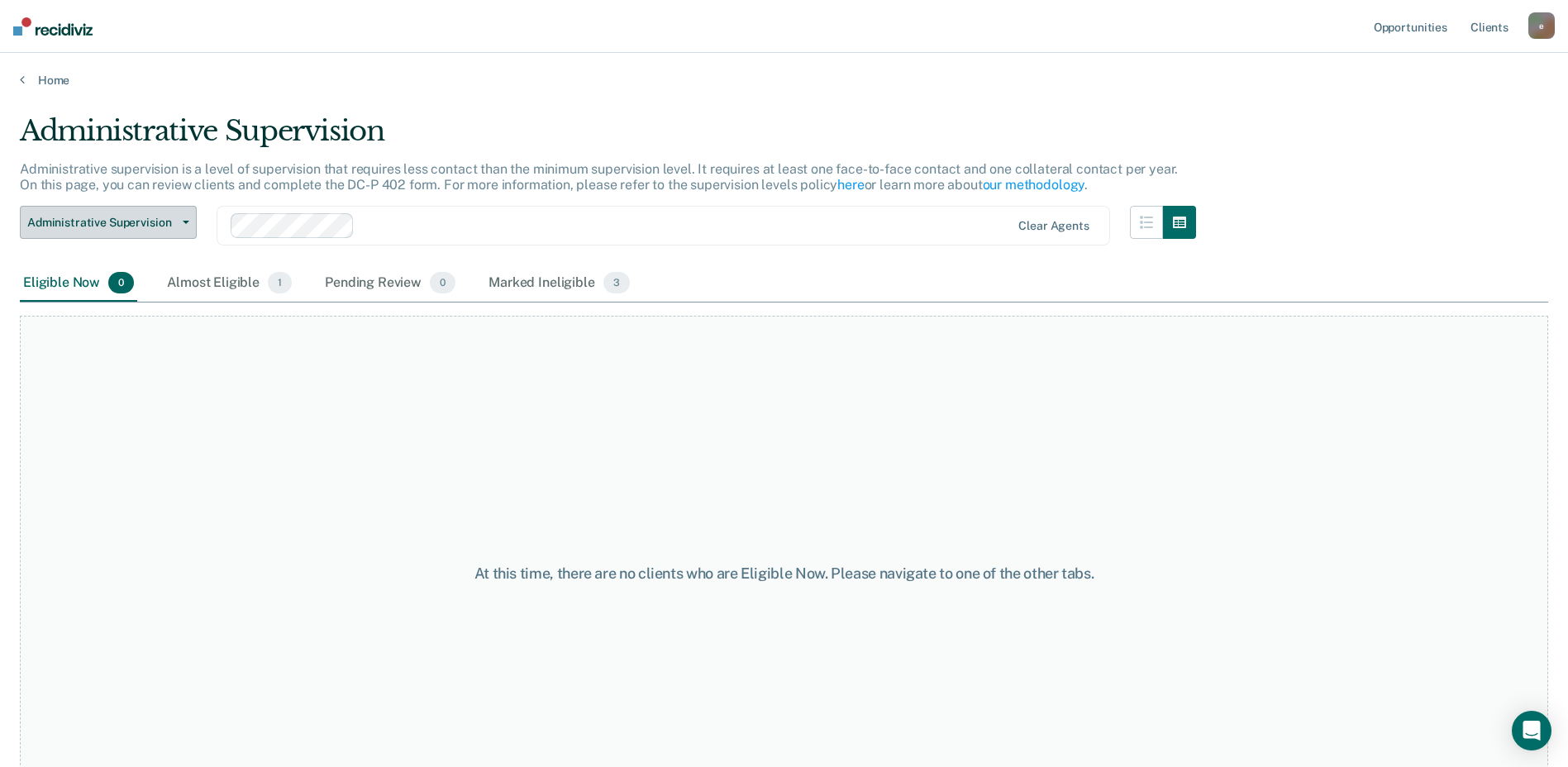
click at [187, 217] on button "Administrative Supervision" at bounding box center [109, 222] width 177 height 33
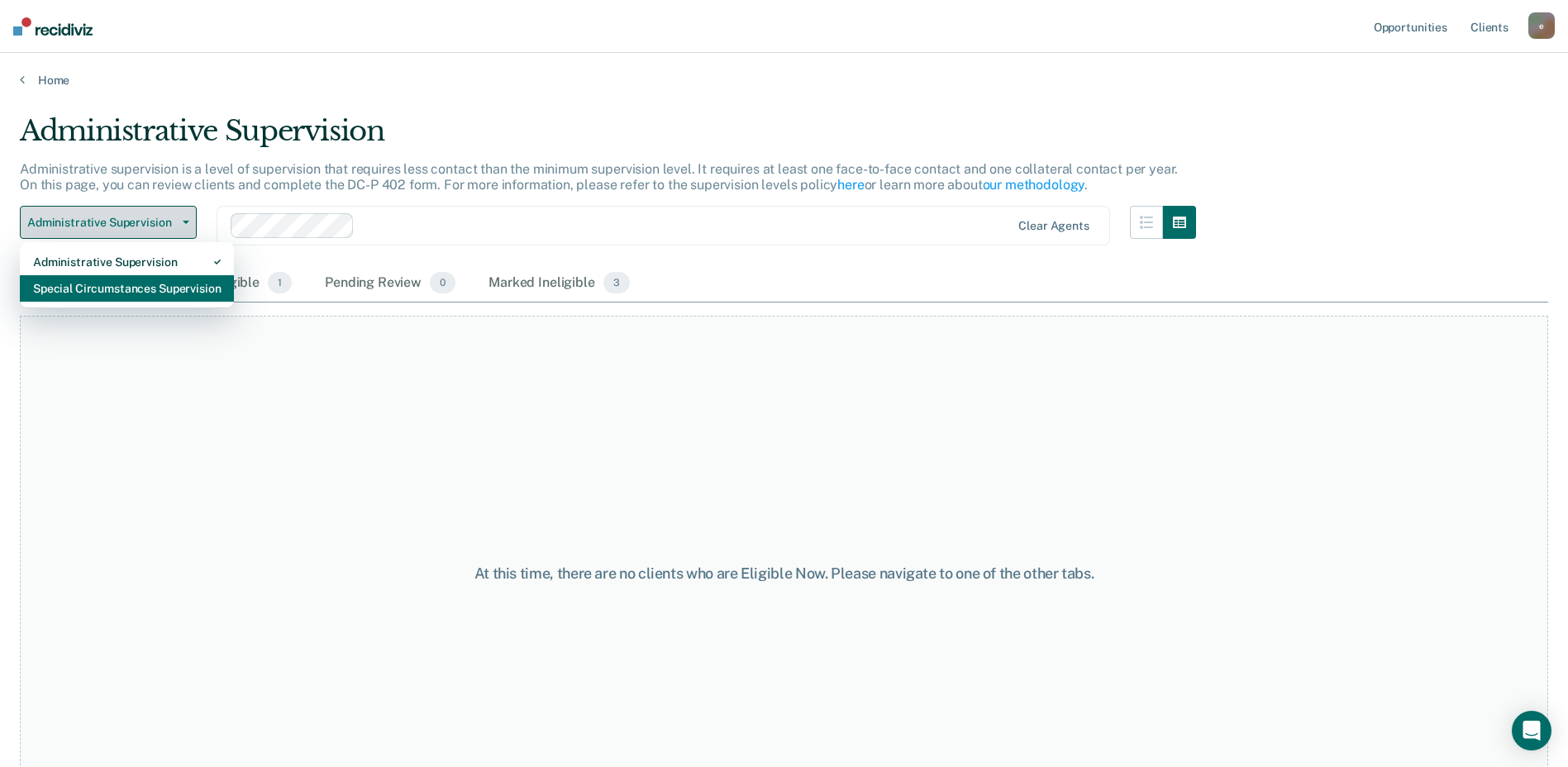
click at [151, 285] on div "Special Circumstances Supervision" at bounding box center [127, 289] width 188 height 27
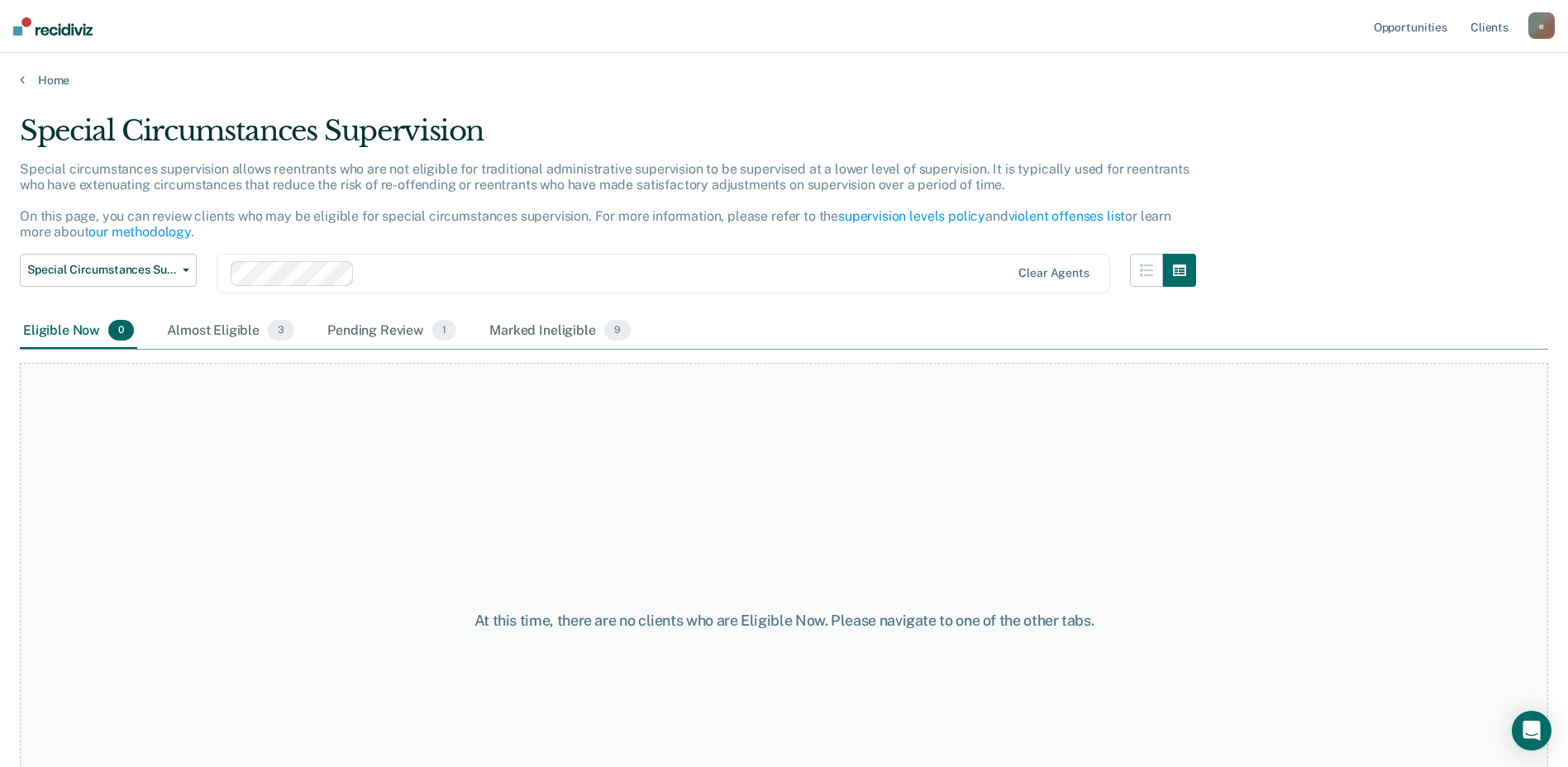
click at [1535, 32] on div "e" at bounding box center [1542, 26] width 27 height 27
click at [1423, 109] on link "Log Out" at bounding box center [1474, 109] width 133 height 14
